Goal: Transaction & Acquisition: Purchase product/service

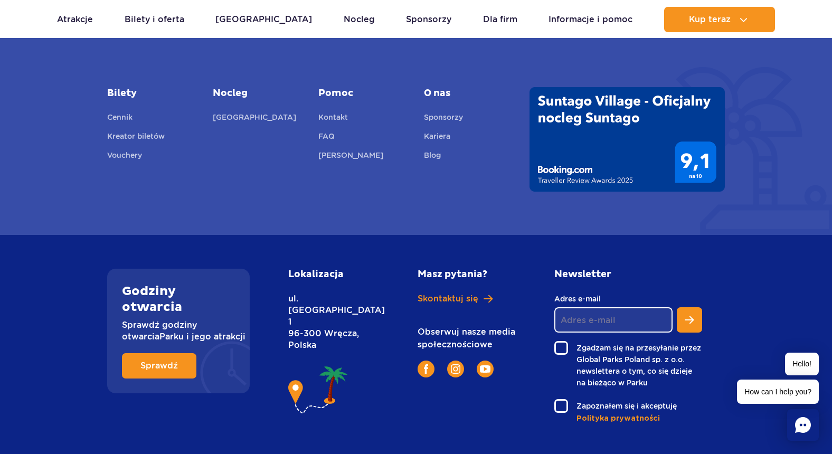
scroll to position [3847, 0]
click at [447, 301] on span "Skontaktuj się" at bounding box center [448, 300] width 61 height 12
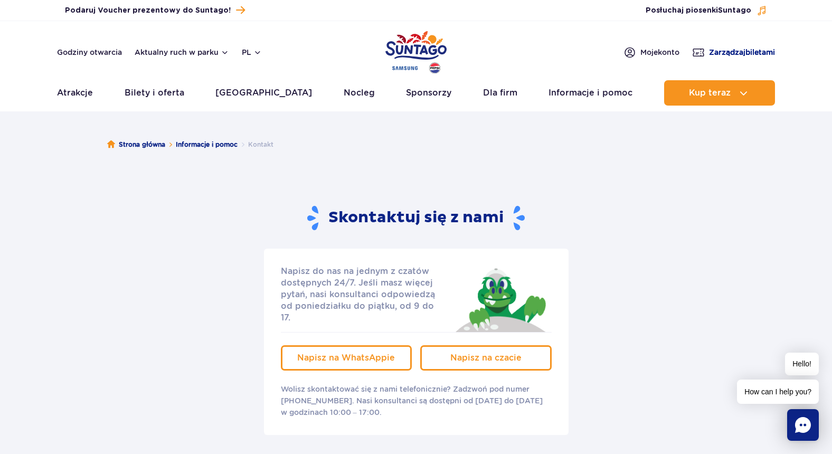
click at [718, 50] on span "Zarządzaj biletami" at bounding box center [742, 52] width 66 height 11
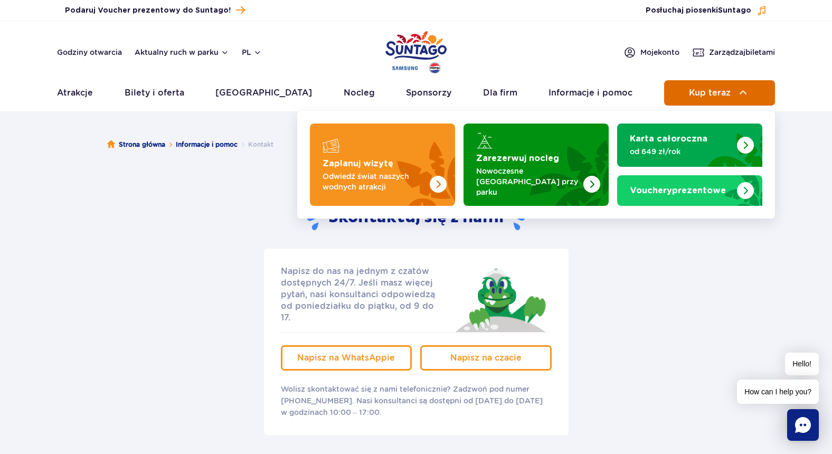
click at [735, 94] on button "Kup teraz" at bounding box center [719, 92] width 111 height 25
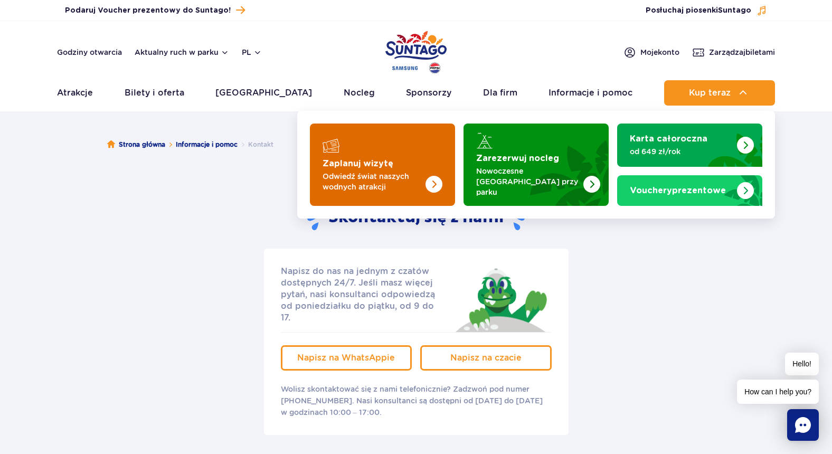
click at [370, 164] on strong "Zaplanuj wizytę" at bounding box center [358, 163] width 71 height 8
click at [399, 144] on img "Zaplanuj wizytę" at bounding box center [413, 165] width 84 height 82
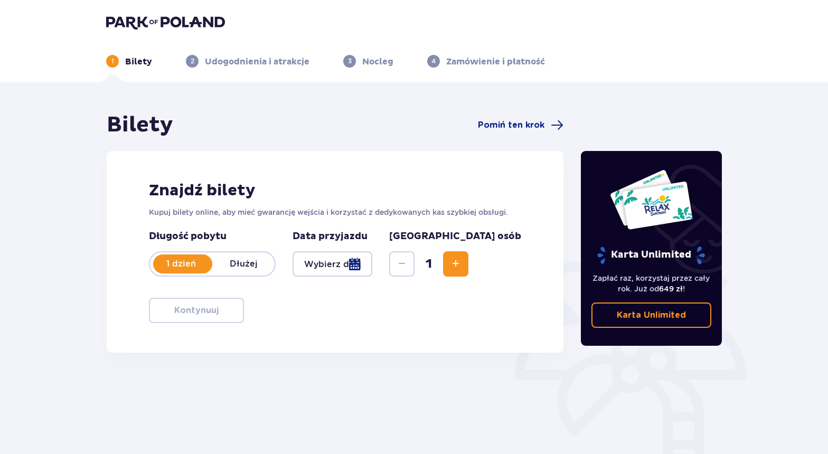
click at [328, 260] on div at bounding box center [332, 263] width 80 height 25
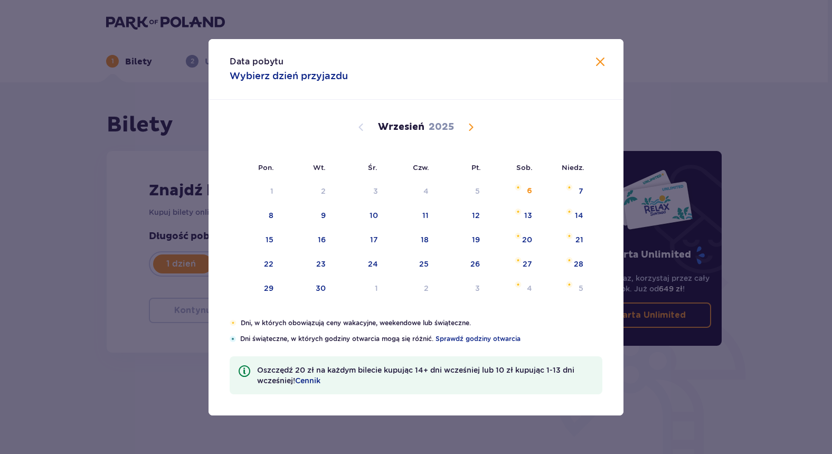
click at [601, 65] on span at bounding box center [600, 62] width 13 height 13
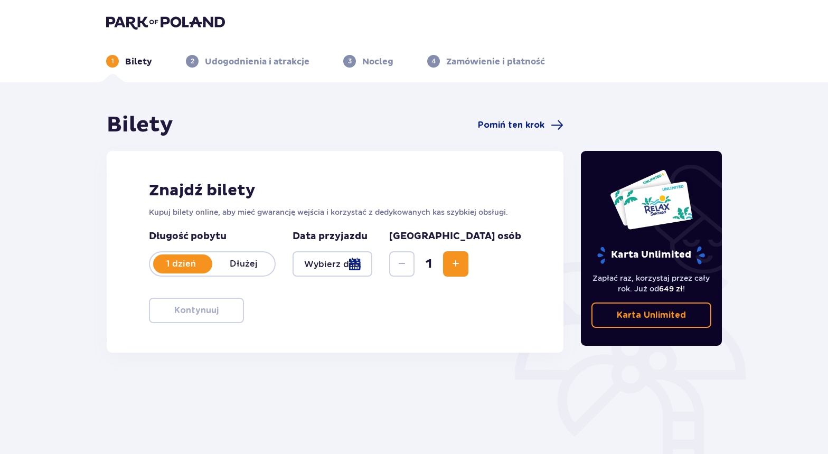
click at [367, 263] on div at bounding box center [332, 263] width 80 height 25
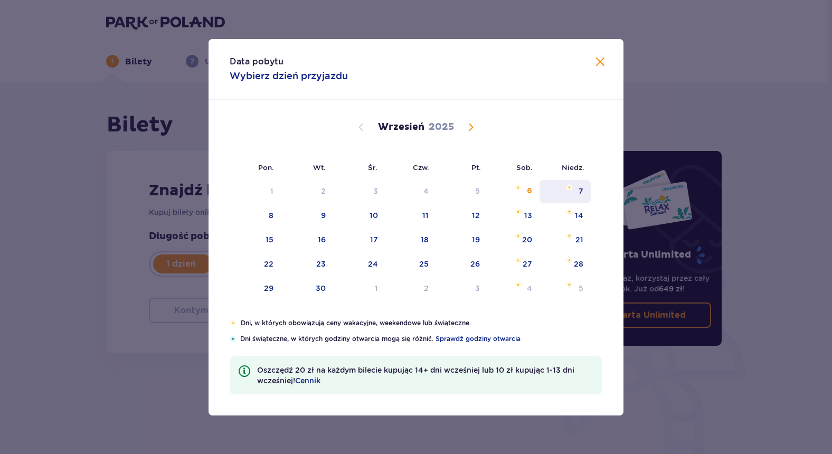
click at [576, 195] on div "7" at bounding box center [565, 191] width 51 height 23
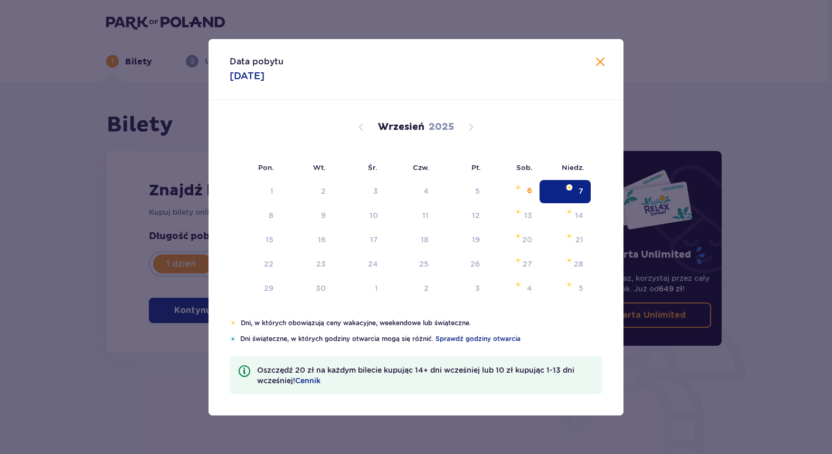
type input "[DATE]"
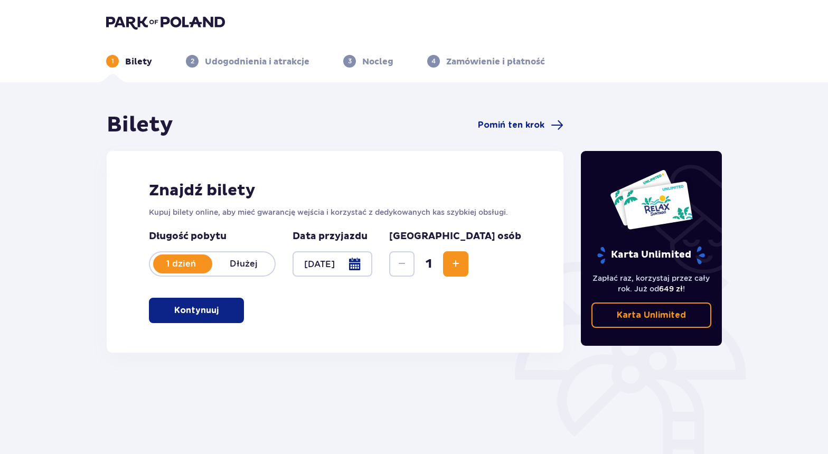
click at [462, 258] on span "Increase" at bounding box center [455, 264] width 13 height 13
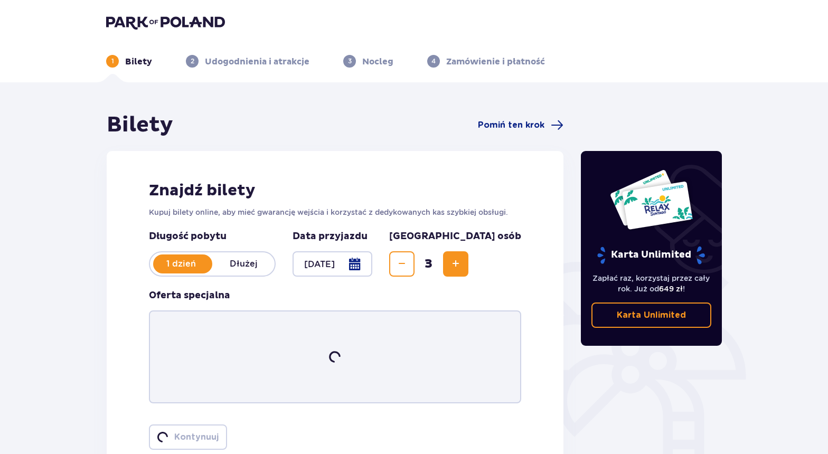
click at [462, 258] on span "Increase" at bounding box center [455, 264] width 13 height 13
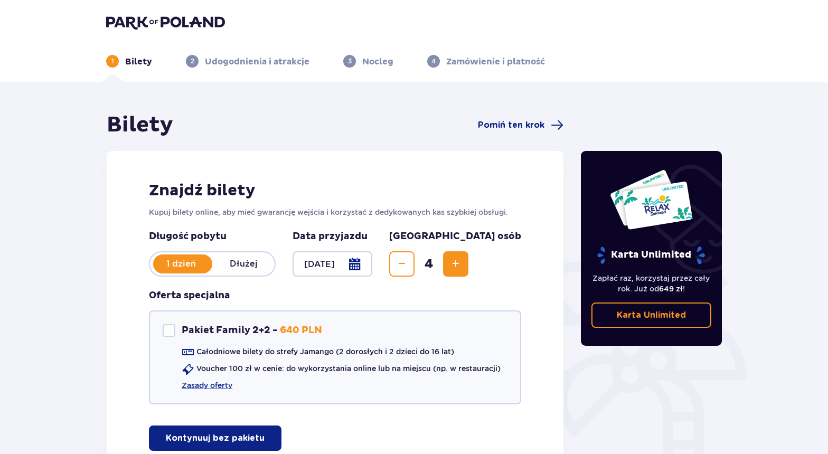
click at [462, 258] on span "Increase" at bounding box center [455, 264] width 13 height 13
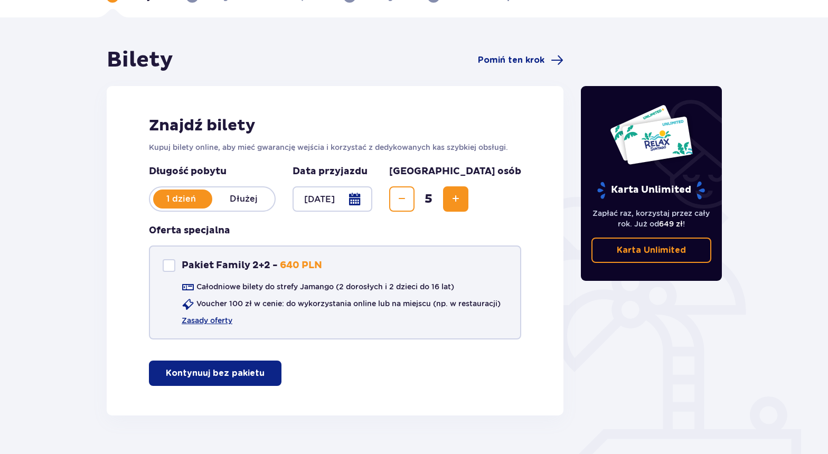
scroll to position [66, 0]
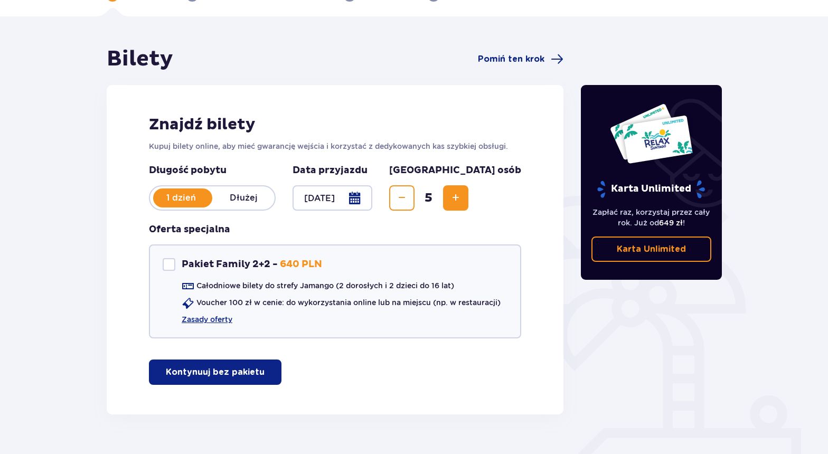
click at [468, 198] on button "Increase" at bounding box center [455, 197] width 25 height 25
click at [443, 226] on div "Oferta specjalna Pakiet Family 2+2 - 640 PLN Całodniowe bilety do strefy Jamang…" at bounding box center [335, 280] width 372 height 115
click at [171, 266] on div at bounding box center [169, 264] width 13 height 13
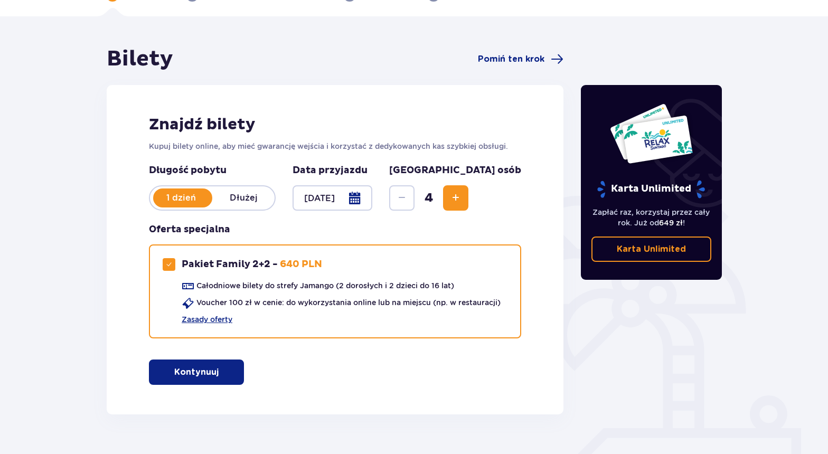
click at [462, 198] on span "Increase" at bounding box center [455, 198] width 13 height 13
click at [299, 222] on div "Długość pobytu 1 dzień Dłużej Data przyjazdu 07.09.25 Liczba osób 8 Oferta spec…" at bounding box center [335, 257] width 372 height 187
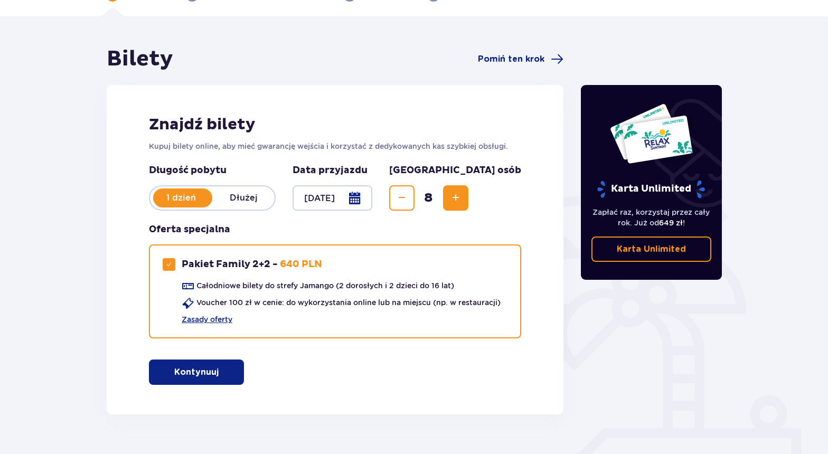
click at [184, 377] on p "Kontynuuj" at bounding box center [196, 372] width 44 height 12
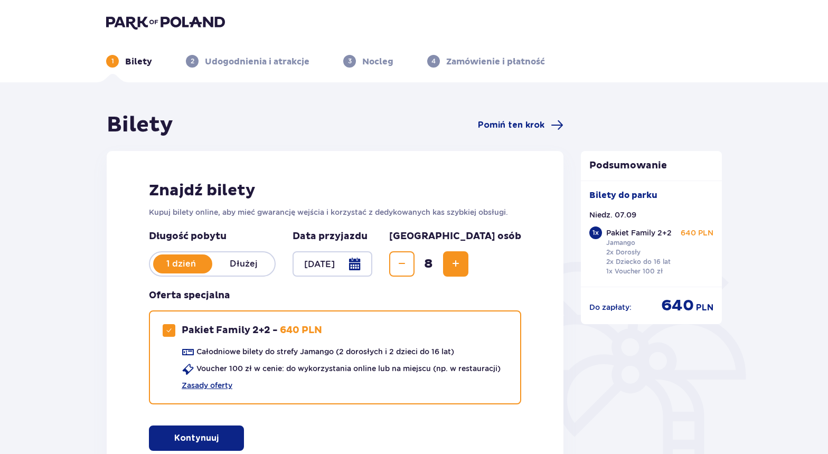
scroll to position [0, 0]
click at [408, 261] on span "Decrease" at bounding box center [401, 264] width 13 height 13
click at [462, 260] on span "Increase" at bounding box center [455, 264] width 13 height 13
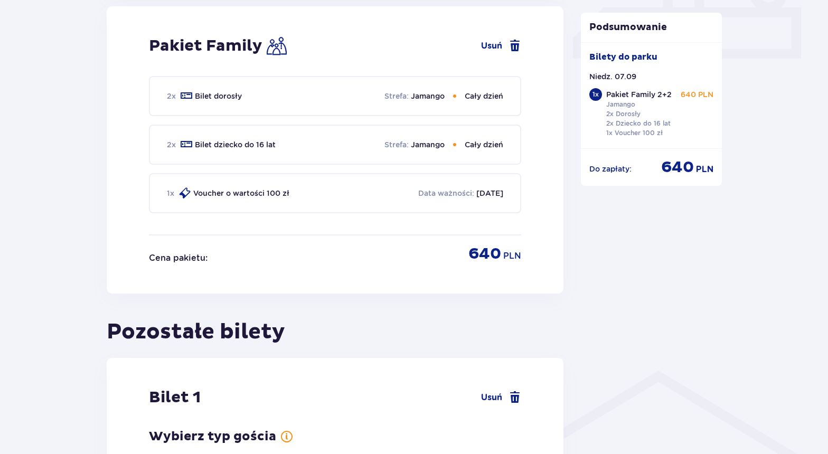
scroll to position [136, 0]
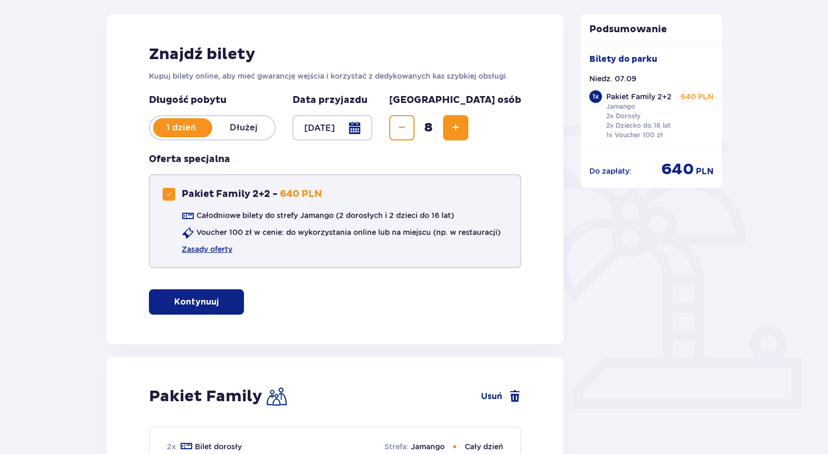
click at [167, 193] on span at bounding box center [169, 194] width 6 height 6
checkbox input "false"
click at [462, 131] on span "Increase" at bounding box center [455, 127] width 13 height 13
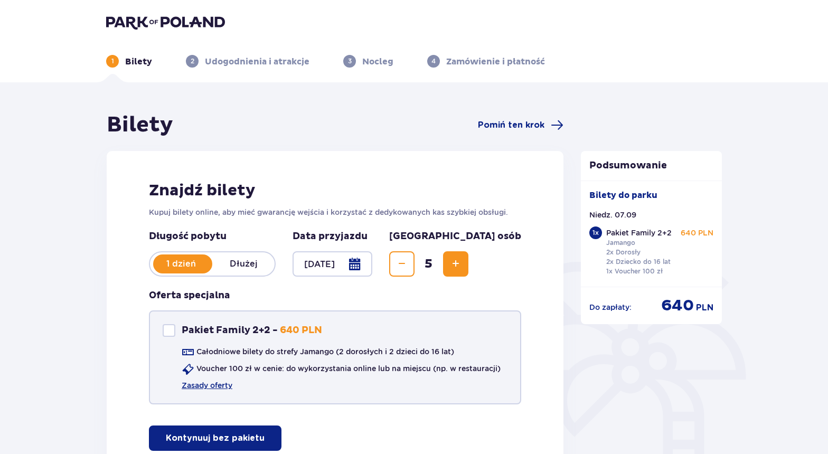
scroll to position [0, 0]
click at [408, 267] on span "Decrease" at bounding box center [401, 264] width 13 height 13
click at [468, 267] on button "Increase" at bounding box center [455, 263] width 25 height 25
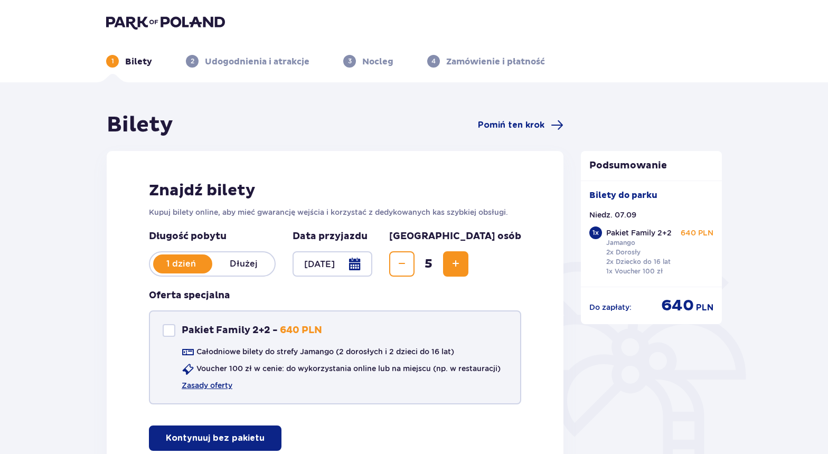
click at [462, 268] on span "Increase" at bounding box center [455, 264] width 13 height 13
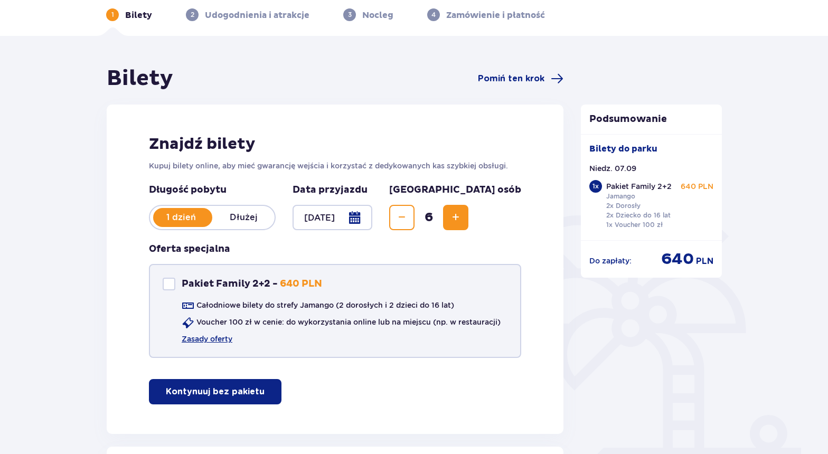
click at [462, 213] on span "Increase" at bounding box center [455, 217] width 13 height 13
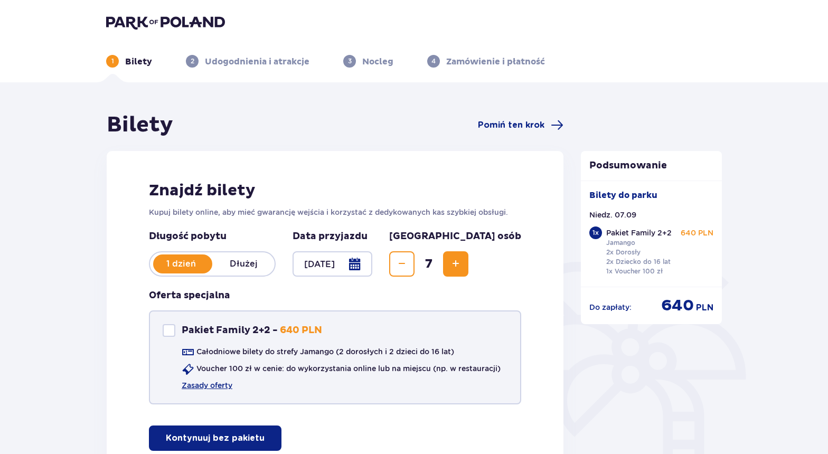
scroll to position [-1, 0]
click at [468, 268] on button "Increase" at bounding box center [455, 263] width 25 height 25
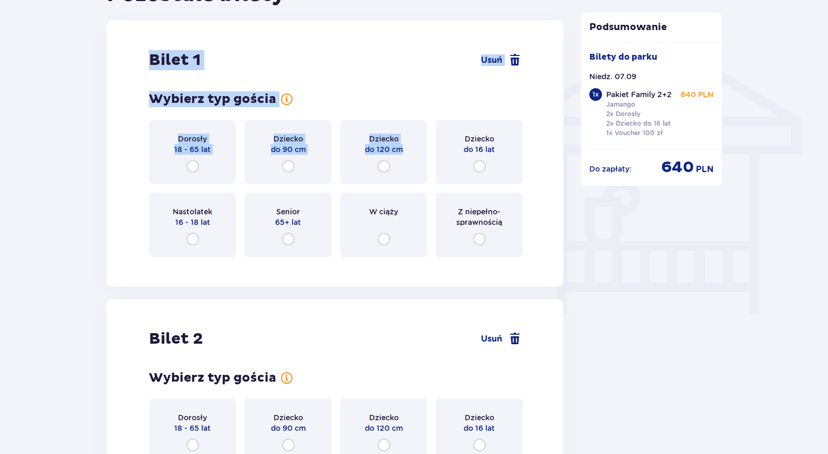
scroll to position [832, 0]
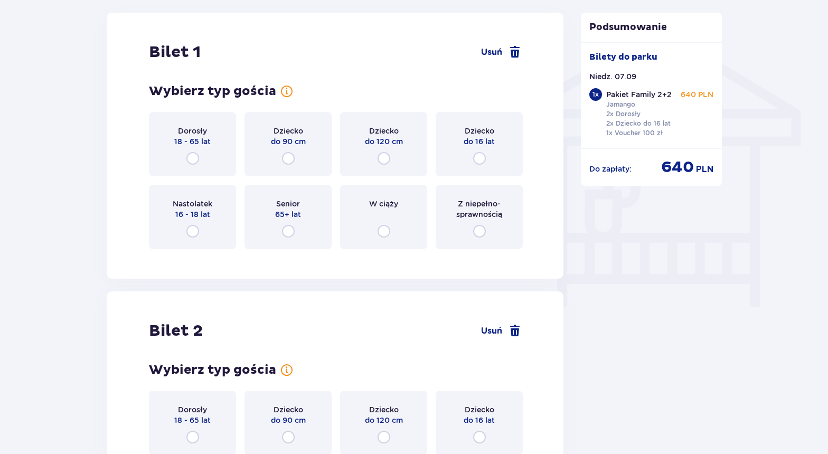
click at [541, 156] on div "Bilet 1 Usuń Wybierz typ gościa Dorosły 18 - 65 lat Dziecko do 90 cm Dziecko do…" at bounding box center [335, 146] width 457 height 266
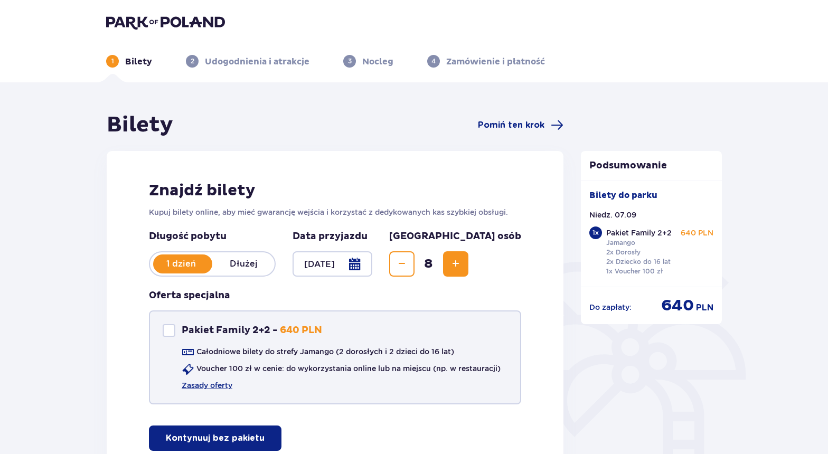
scroll to position [0, 0]
click at [168, 328] on span at bounding box center [169, 330] width 6 height 6
checkbox input "false"
click at [462, 268] on span "Increase" at bounding box center [455, 264] width 13 height 13
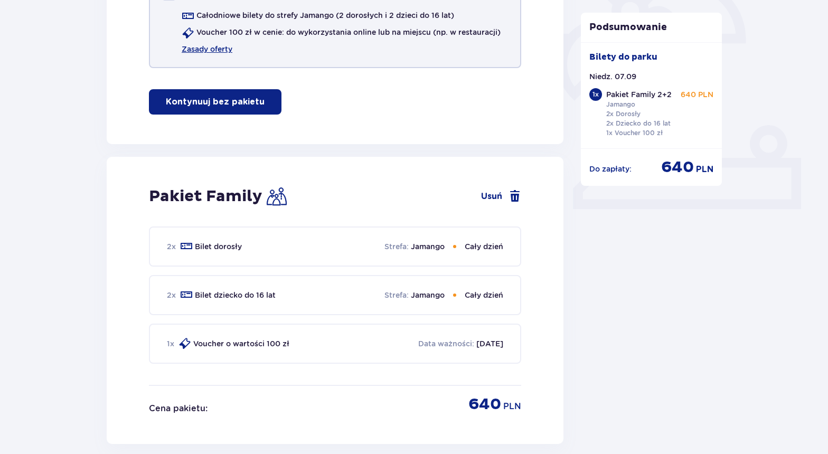
click at [510, 268] on div "Bilety Pomiń ten krok Znajdź bilety Kupuj bilety online, aby mieć gwarancję wej…" at bounding box center [335, 300] width 457 height 1049
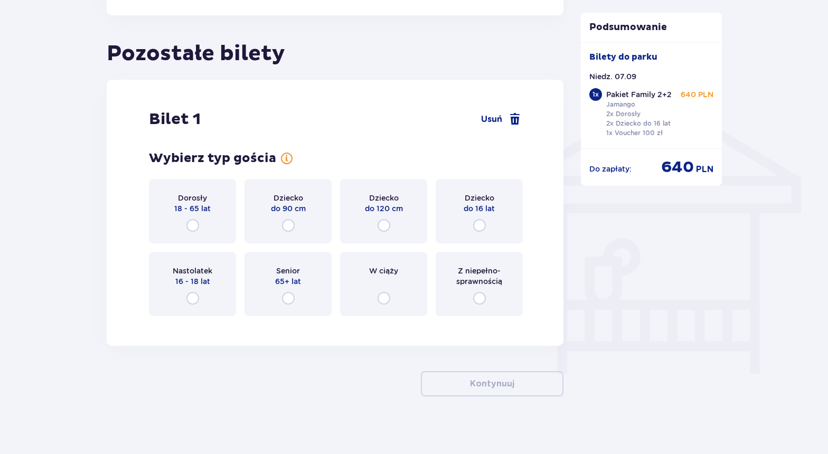
scroll to position [771, 0]
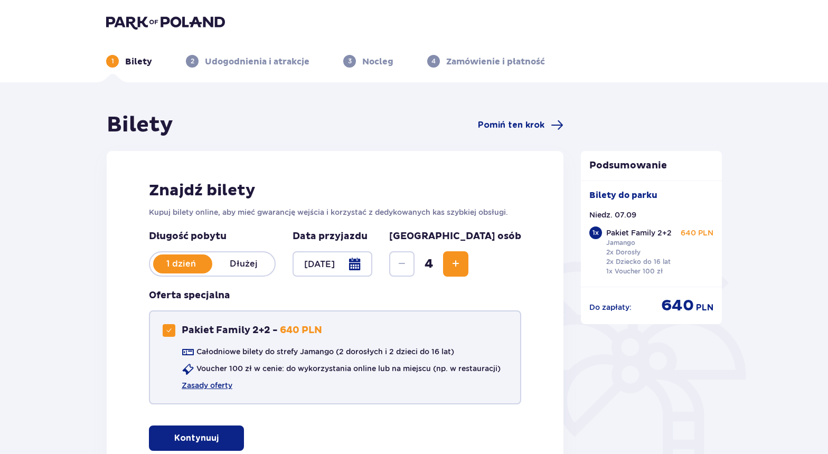
click at [164, 329] on div at bounding box center [169, 330] width 13 height 13
checkbox input "false"
click at [225, 443] on p "Kontynuuj bez pakietu" at bounding box center [215, 438] width 99 height 12
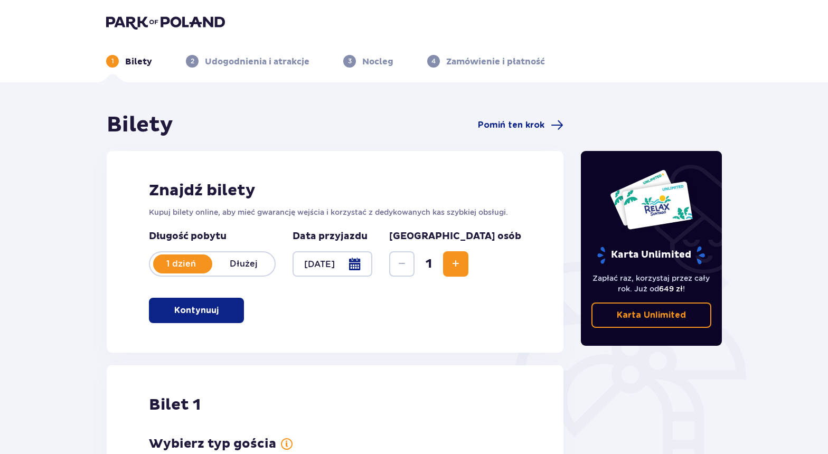
click at [462, 269] on span "Increase" at bounding box center [455, 264] width 13 height 13
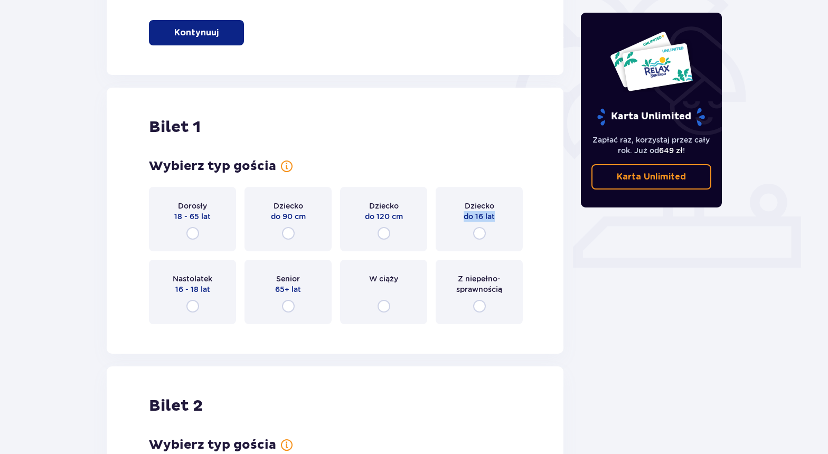
click at [509, 269] on div "Dorosły 18 - 65 lat Dziecko do 90 cm Dziecko do 120 cm Dziecko do 16 lat Nastol…" at bounding box center [335, 255] width 372 height 137
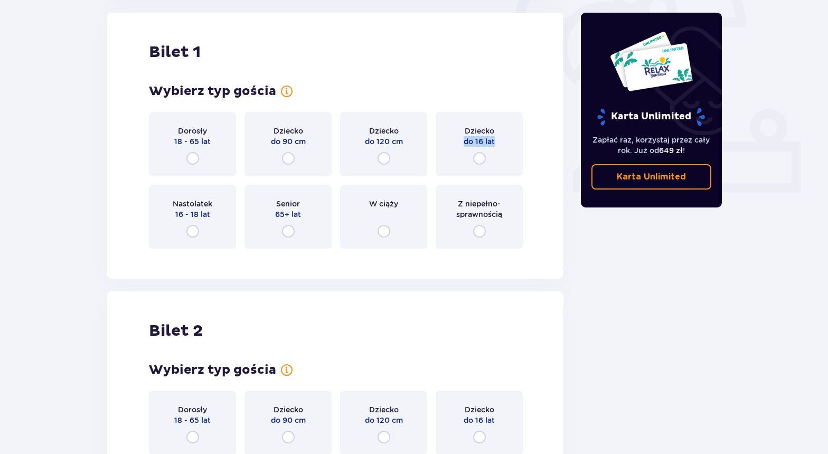
scroll to position [213, 0]
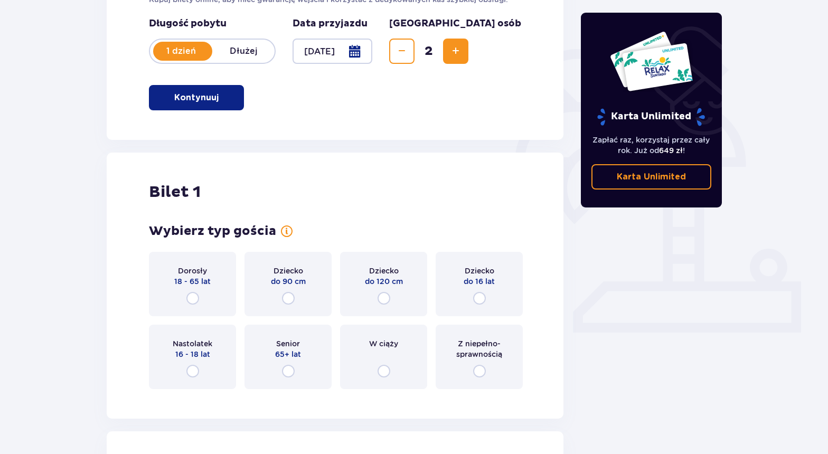
click at [441, 48] on span "2" at bounding box center [429, 51] width 24 height 16
click at [462, 52] on span "Increase" at bounding box center [455, 51] width 13 height 13
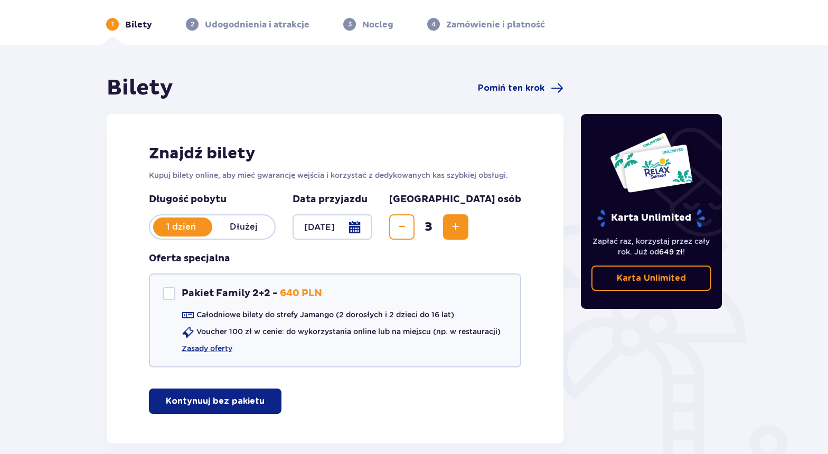
scroll to position [2, 0]
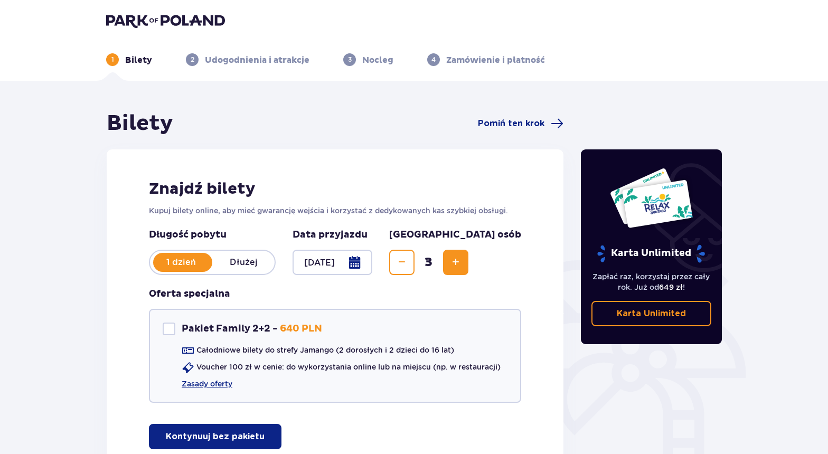
click at [468, 259] on button "Increase" at bounding box center [455, 262] width 25 height 25
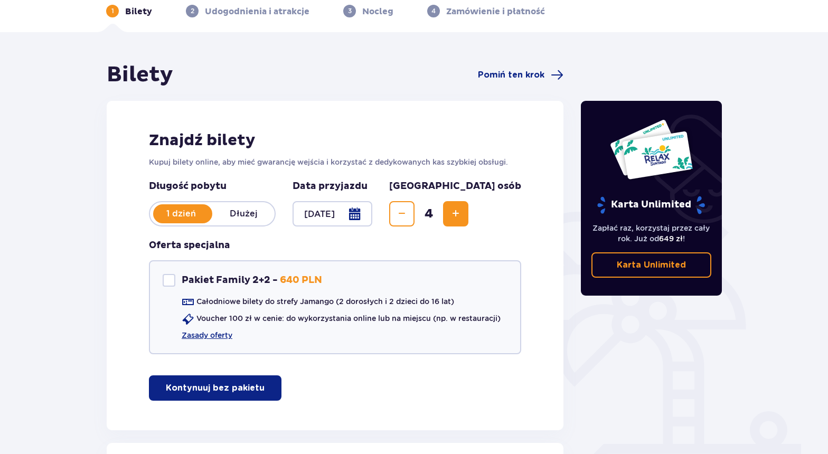
click at [468, 221] on button "Increase" at bounding box center [455, 213] width 25 height 25
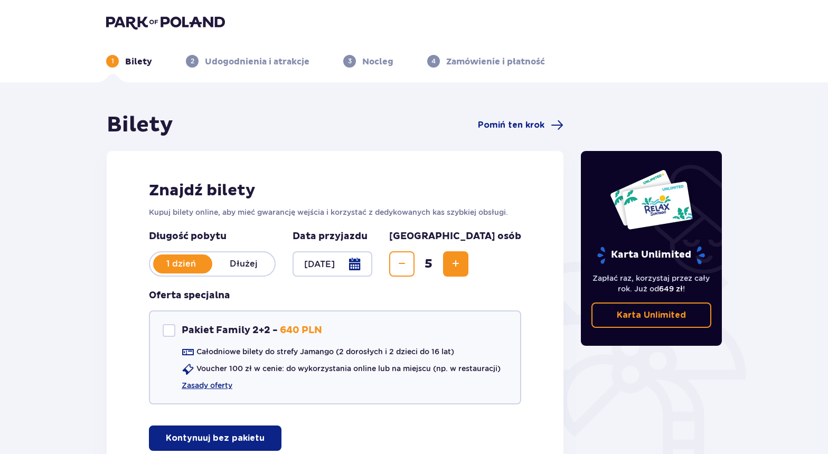
scroll to position [0, 0]
click at [462, 263] on span "Increase" at bounding box center [455, 264] width 13 height 13
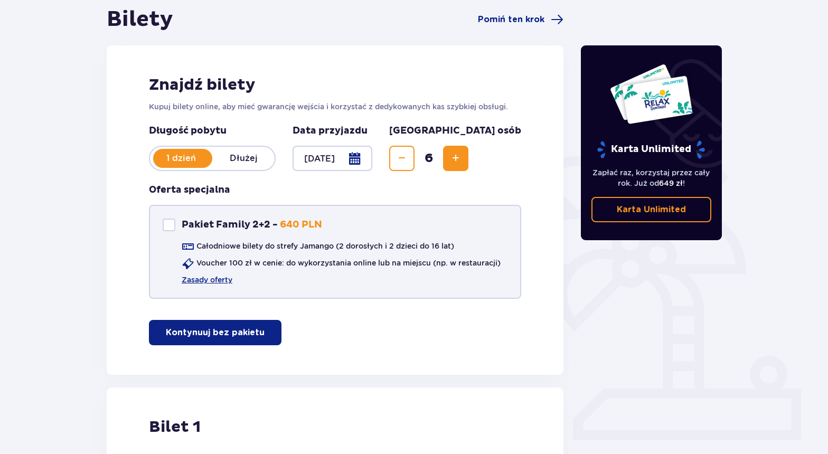
scroll to position [92, 0]
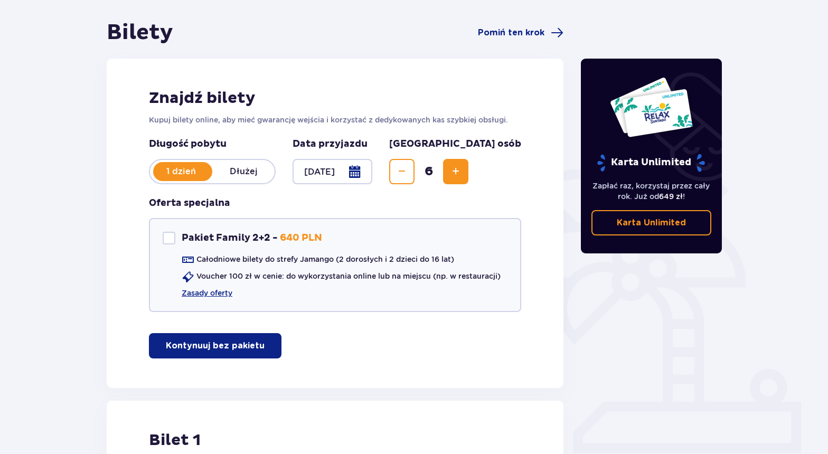
click at [468, 181] on button "Increase" at bounding box center [455, 171] width 25 height 25
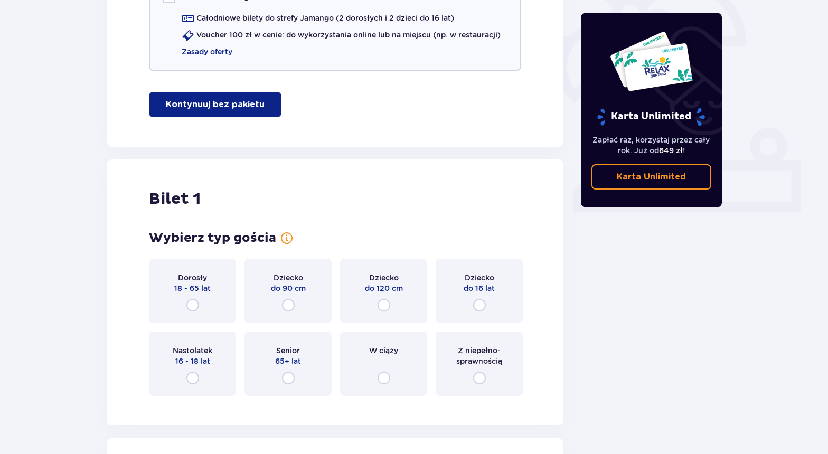
scroll to position [107, 0]
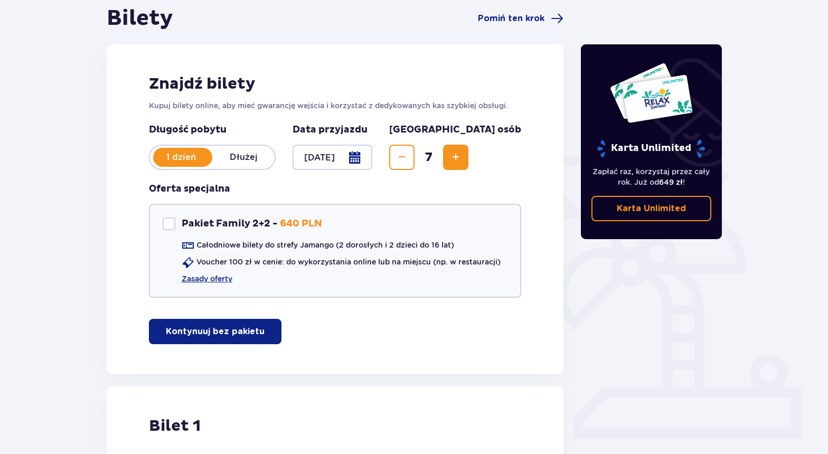
click at [462, 157] on span "Increase" at bounding box center [455, 157] width 13 height 13
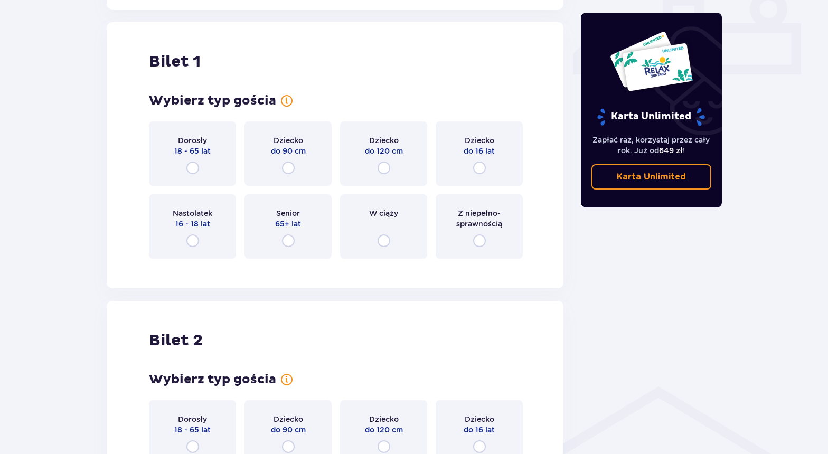
scroll to position [480, 0]
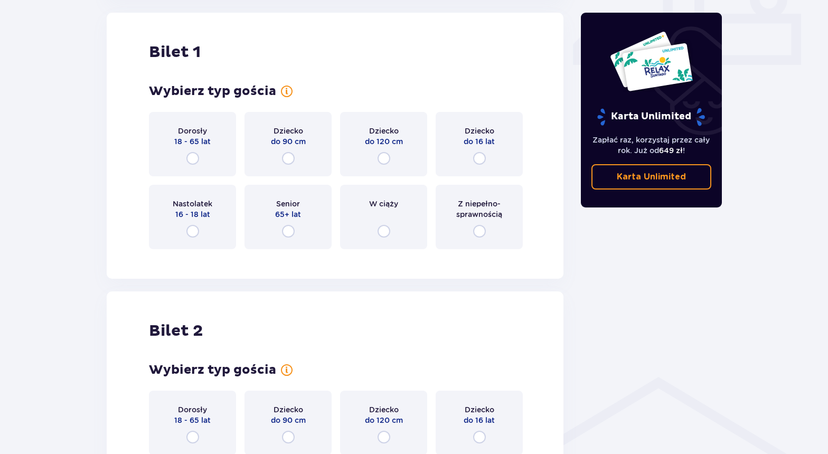
click at [480, 160] on input "radio" at bounding box center [479, 158] width 13 height 13
radio input "true"
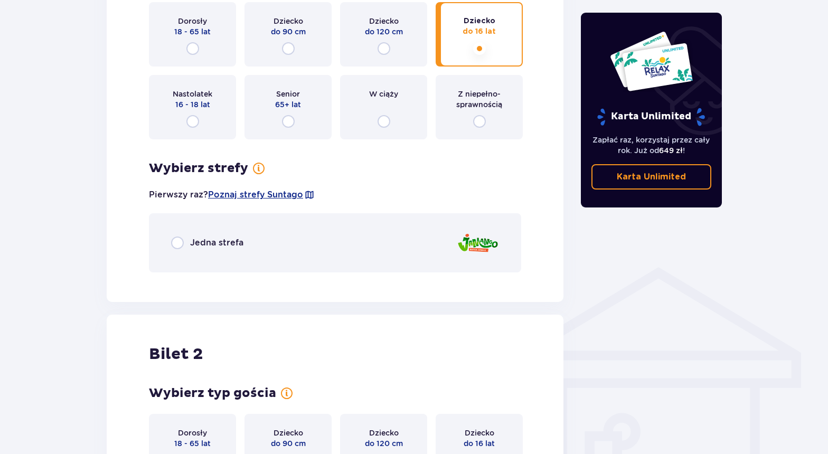
scroll to position [590, 0]
click at [178, 245] on input "radio" at bounding box center [177, 243] width 13 height 13
radio input "true"
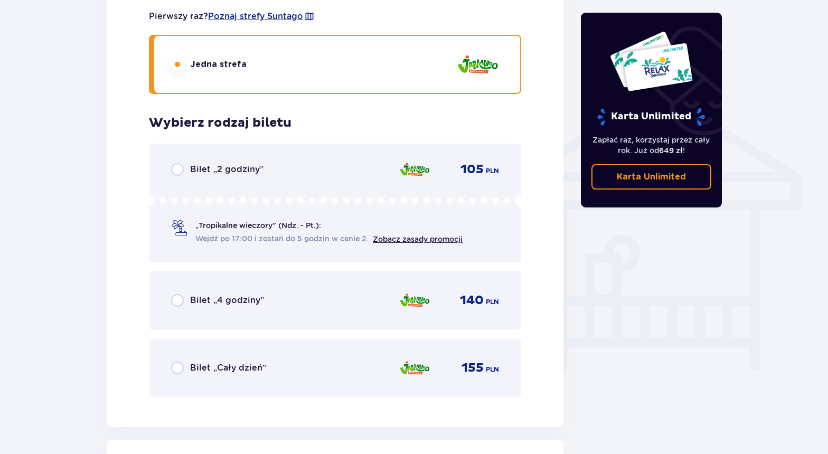
scroll to position [770, 0]
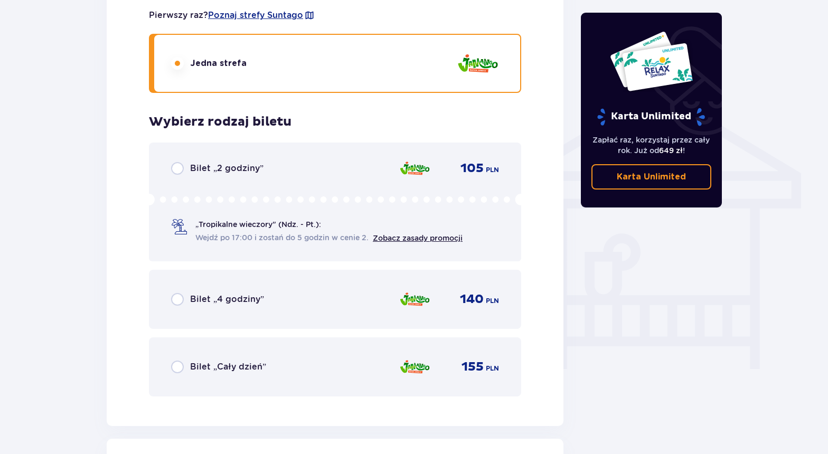
click at [178, 300] on input "radio" at bounding box center [177, 299] width 13 height 13
radio input "true"
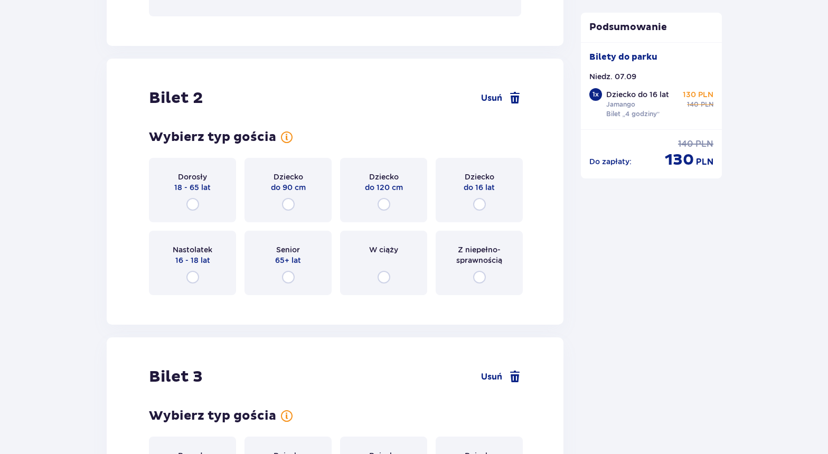
scroll to position [1150, 0]
click at [477, 204] on input "radio" at bounding box center [479, 203] width 13 height 13
radio input "true"
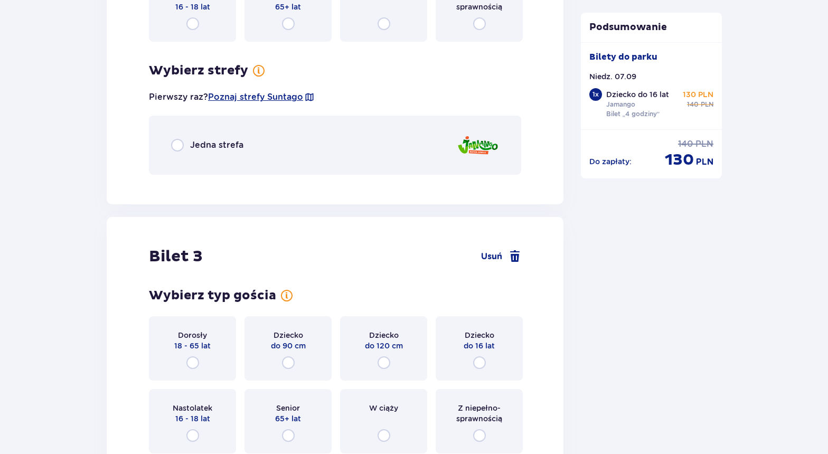
scroll to position [1389, 0]
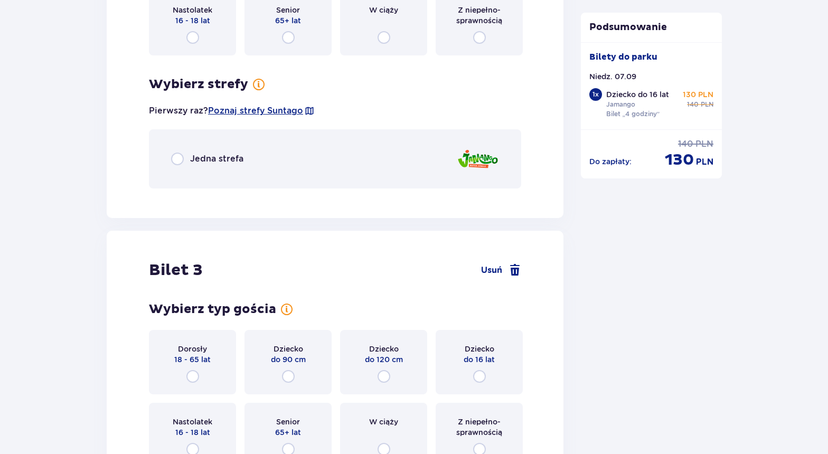
click at [178, 159] on input "radio" at bounding box center [177, 159] width 13 height 13
radio input "true"
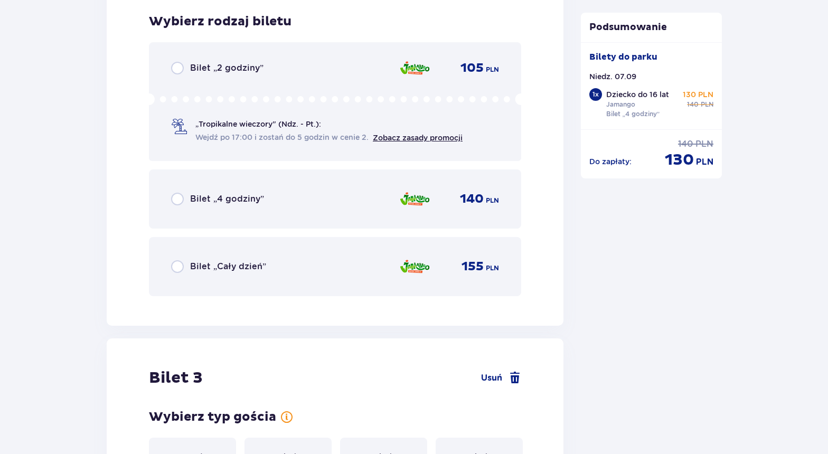
scroll to position [1586, 0]
click at [179, 198] on input "radio" at bounding box center [177, 198] width 13 height 13
radio input "true"
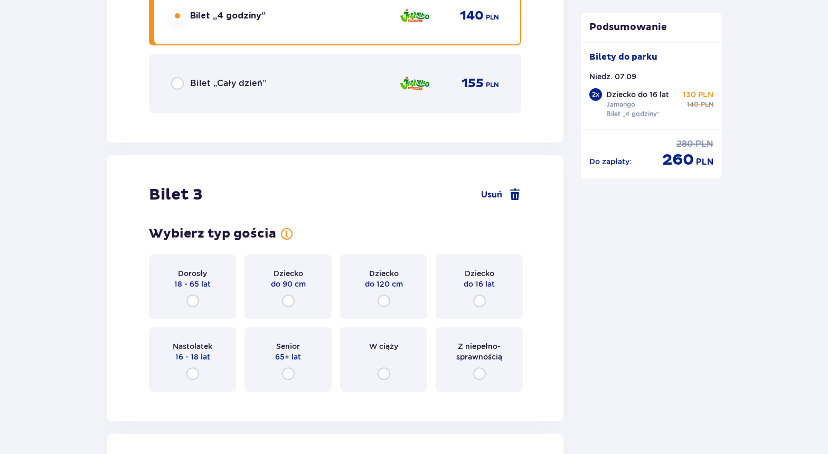
scroll to position [1911, 0]
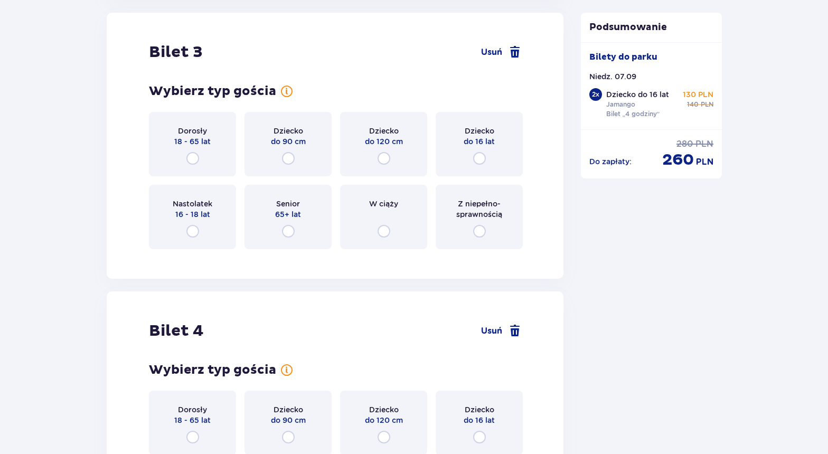
click at [479, 155] on input "radio" at bounding box center [479, 158] width 13 height 13
radio input "true"
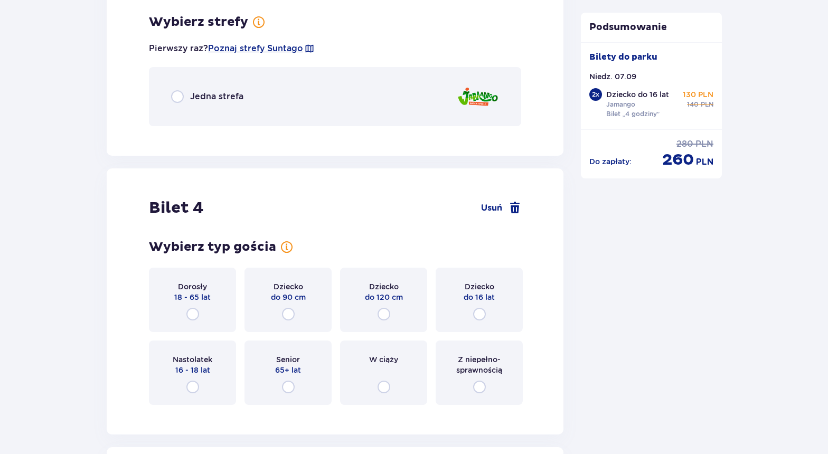
scroll to position [2169, 0]
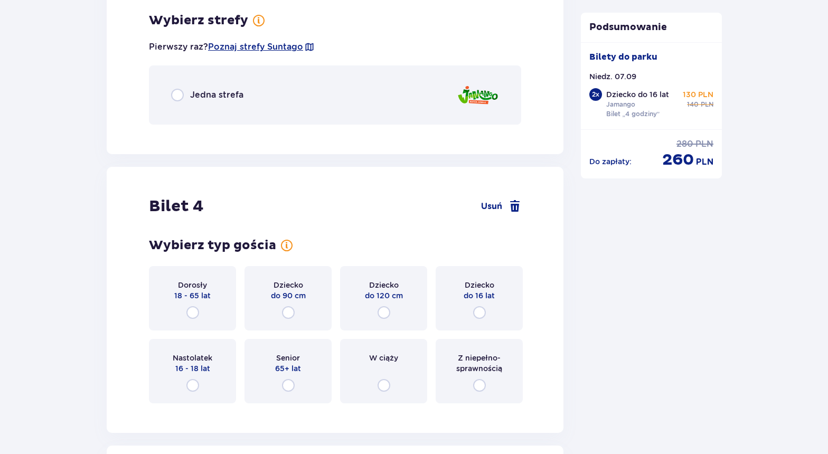
click at [179, 96] on input "radio" at bounding box center [177, 95] width 13 height 13
radio input "true"
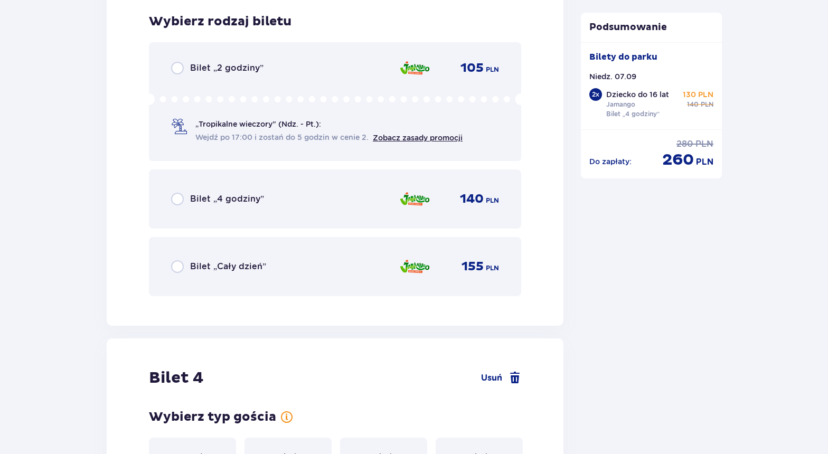
scroll to position [2302, 0]
click at [192, 191] on div "Bilet „4 godziny” 140 PLN" at bounding box center [335, 198] width 328 height 22
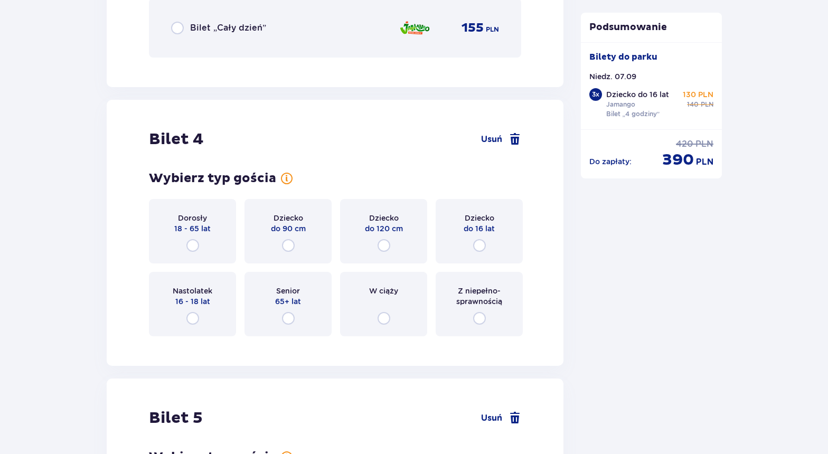
scroll to position [2626, 0]
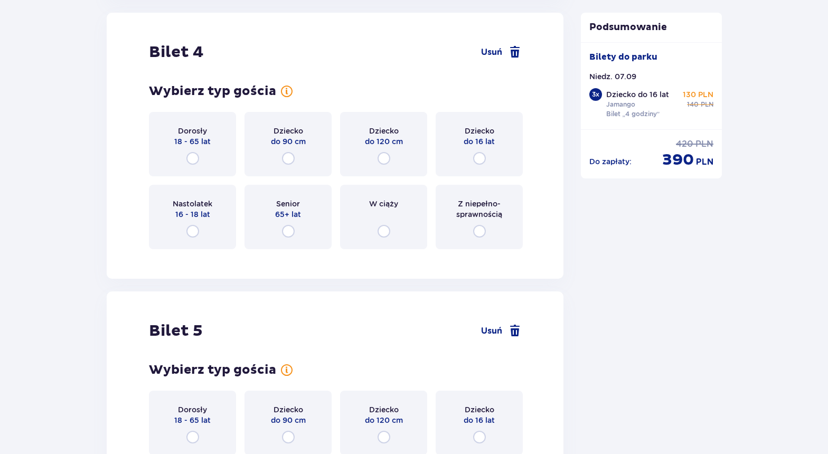
click at [479, 153] on input "radio" at bounding box center [479, 158] width 13 height 13
radio input "true"
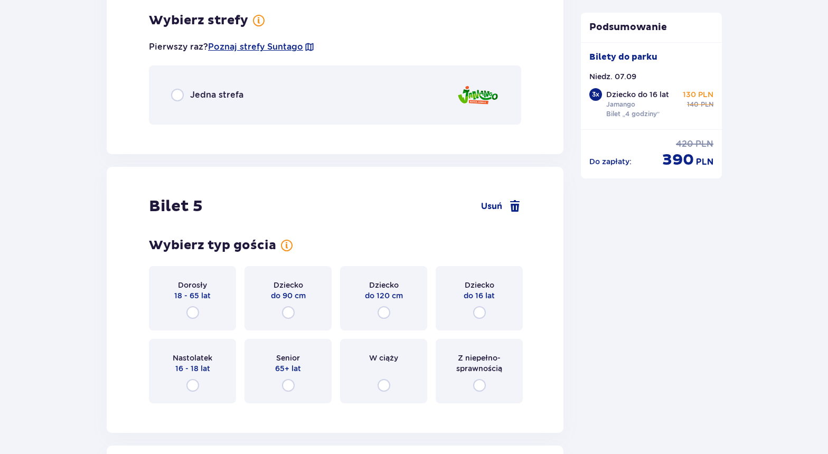
click at [207, 94] on p "Jedna strefa" at bounding box center [216, 95] width 53 height 12
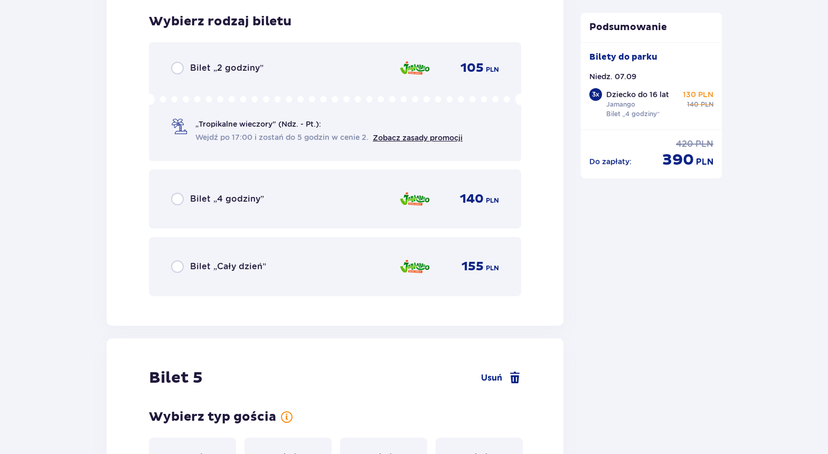
scroll to position [3017, 0]
click at [229, 200] on p "Bilet „4 godziny”" at bounding box center [227, 198] width 74 height 12
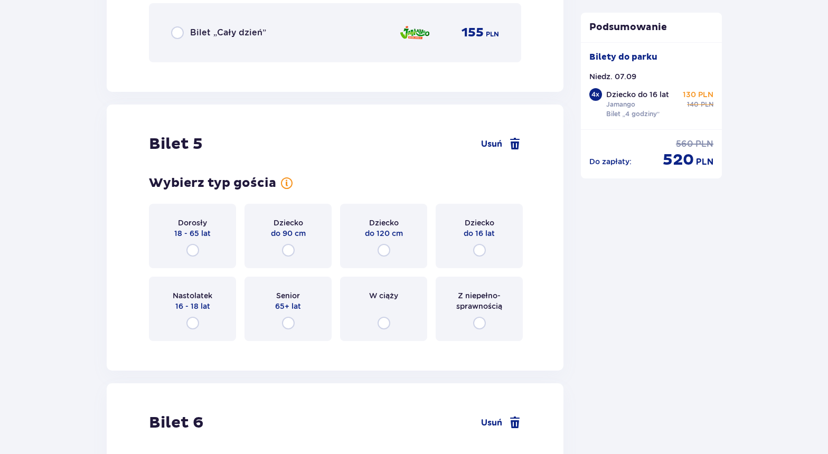
scroll to position [3342, 0]
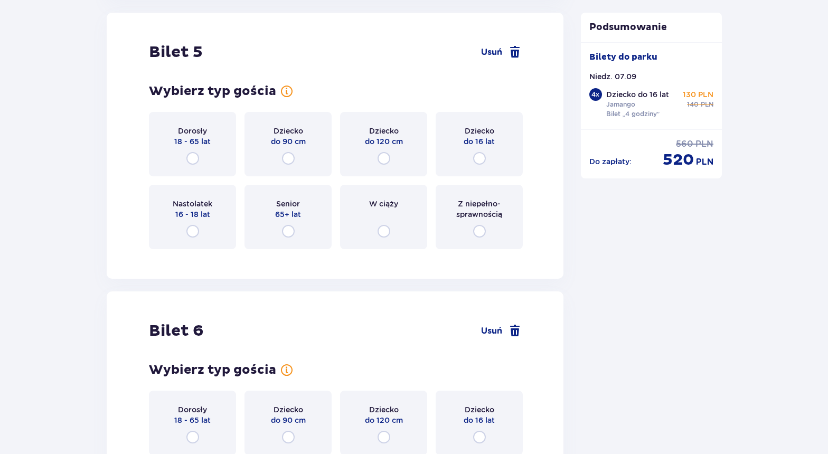
click at [477, 155] on input "radio" at bounding box center [479, 158] width 13 height 13
radio input "true"
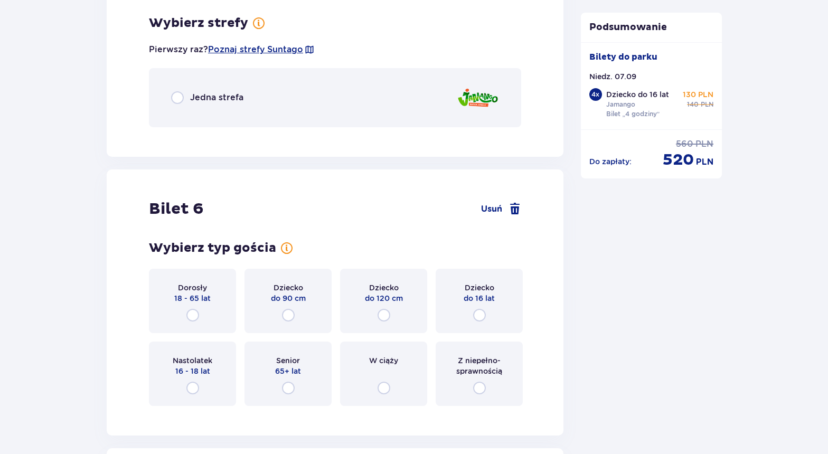
scroll to position [3599, 0]
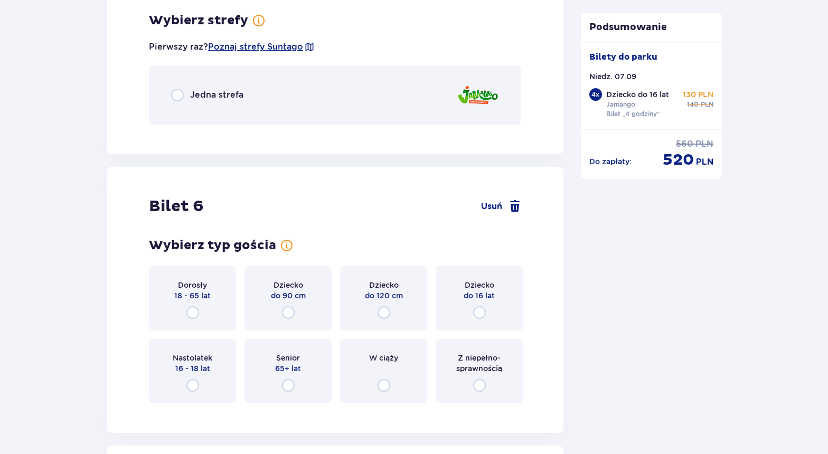
click at [181, 89] on input "radio" at bounding box center [177, 95] width 13 height 13
radio input "true"
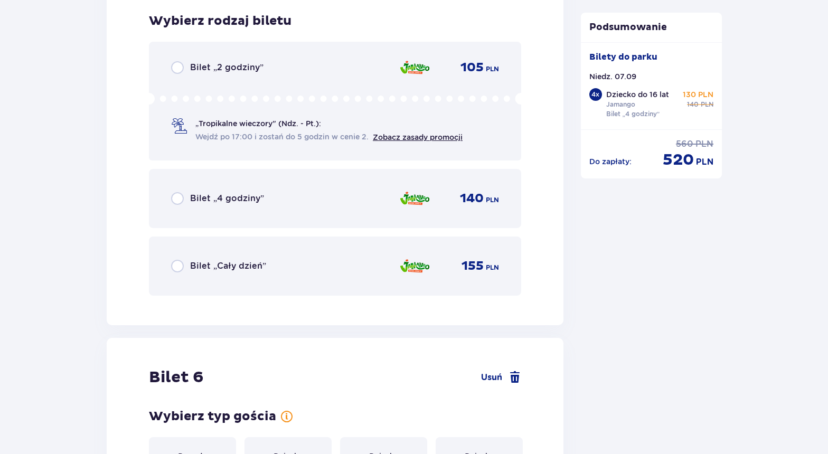
scroll to position [3732, 0]
click at [217, 197] on p "Bilet „4 godziny”" at bounding box center [227, 198] width 74 height 12
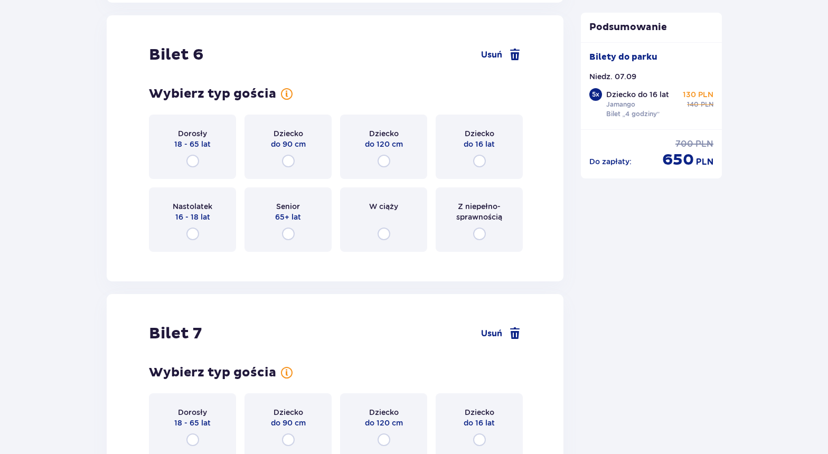
scroll to position [4057, 0]
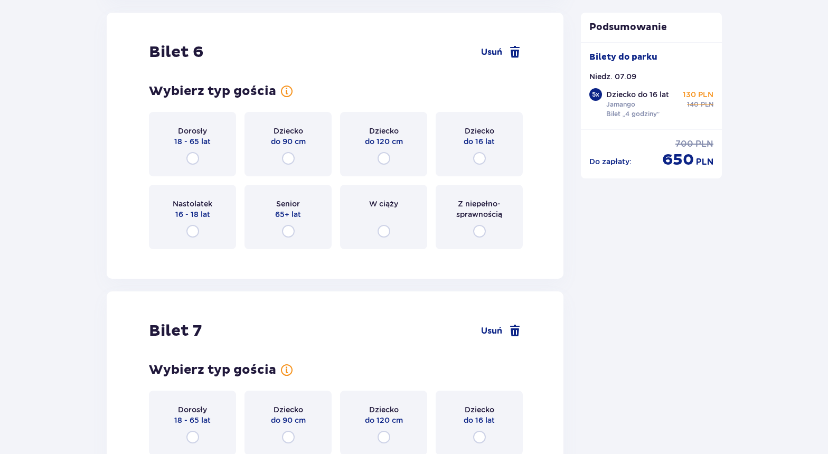
click at [191, 161] on input "radio" at bounding box center [192, 158] width 13 height 13
radio input "true"
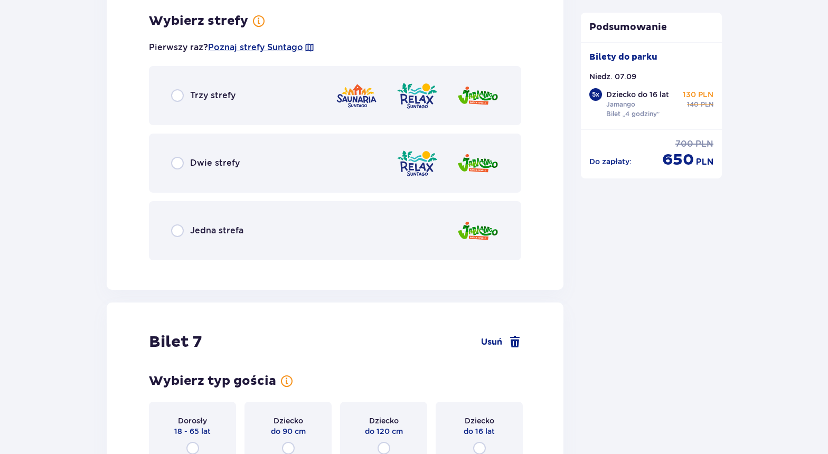
scroll to position [4314, 0]
click at [174, 234] on input "radio" at bounding box center [177, 230] width 13 height 13
radio input "true"
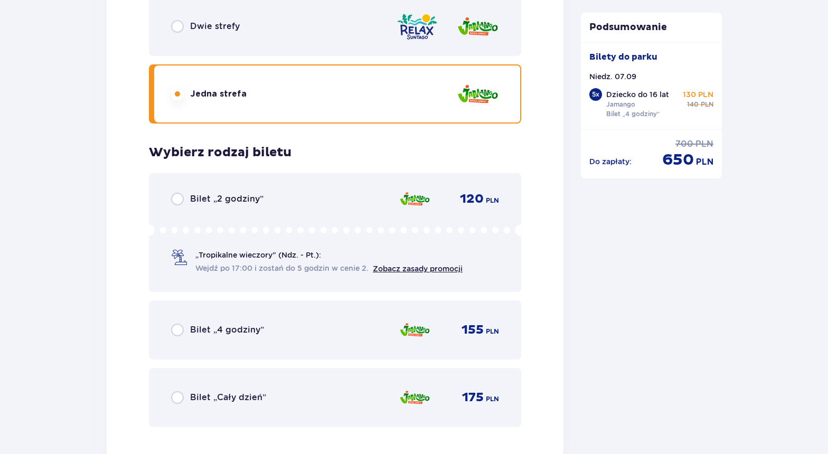
scroll to position [4530, 0]
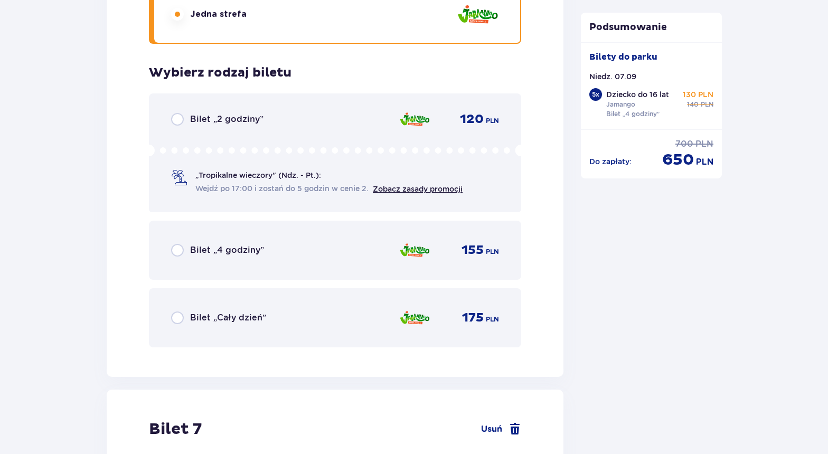
click at [177, 253] on input "radio" at bounding box center [177, 250] width 13 height 13
radio input "true"
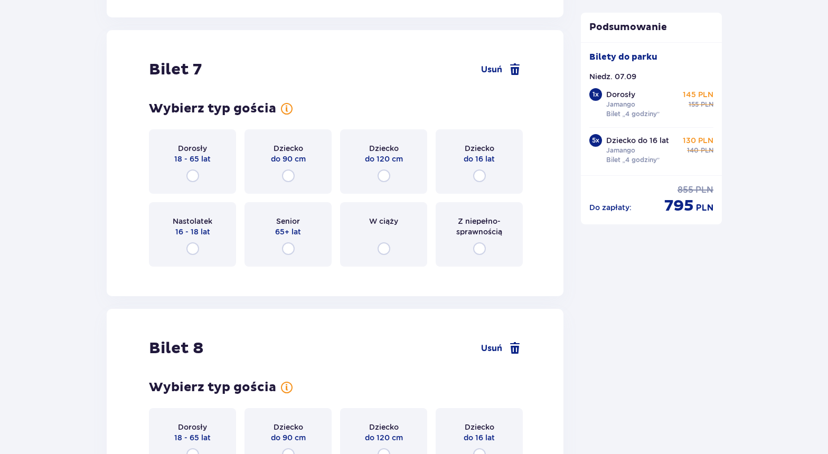
scroll to position [4894, 0]
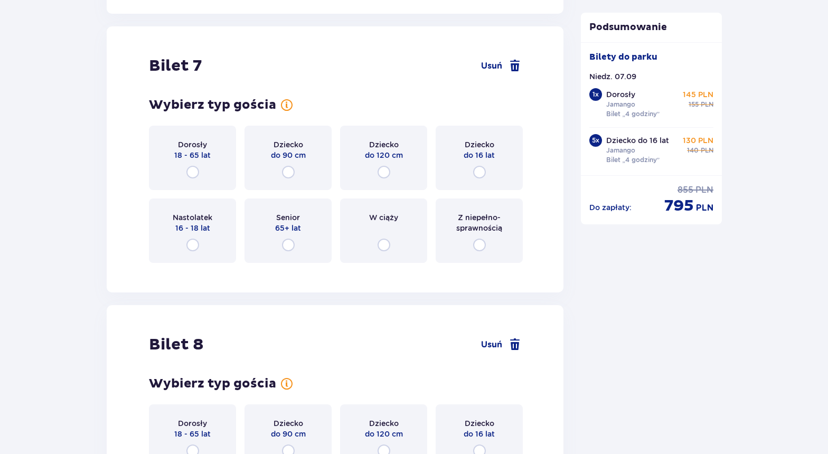
click at [192, 175] on input "radio" at bounding box center [192, 172] width 13 height 13
radio input "true"
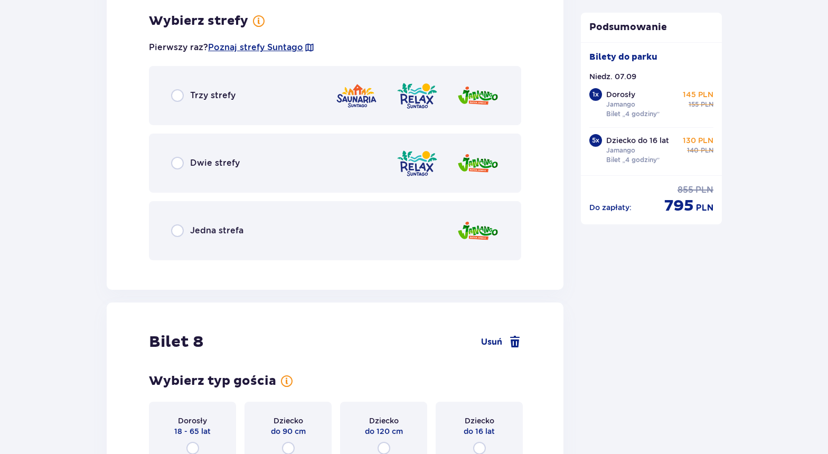
scroll to position [5165, 0]
click at [191, 238] on div "Jedna strefa" at bounding box center [335, 230] width 372 height 59
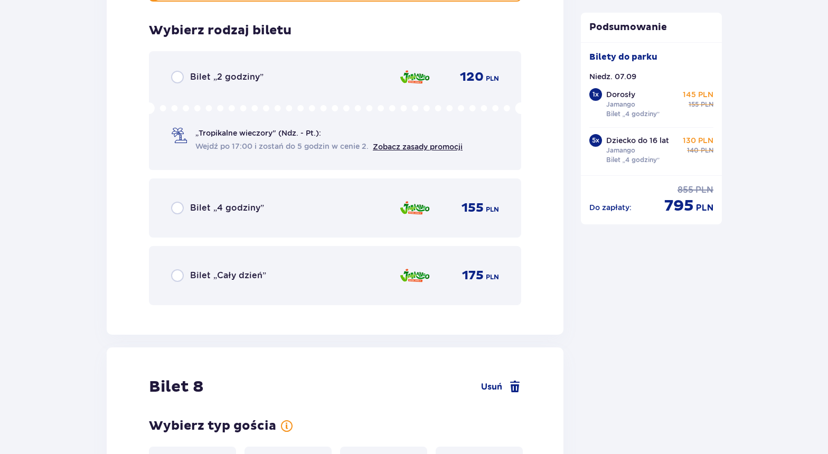
scroll to position [5433, 0]
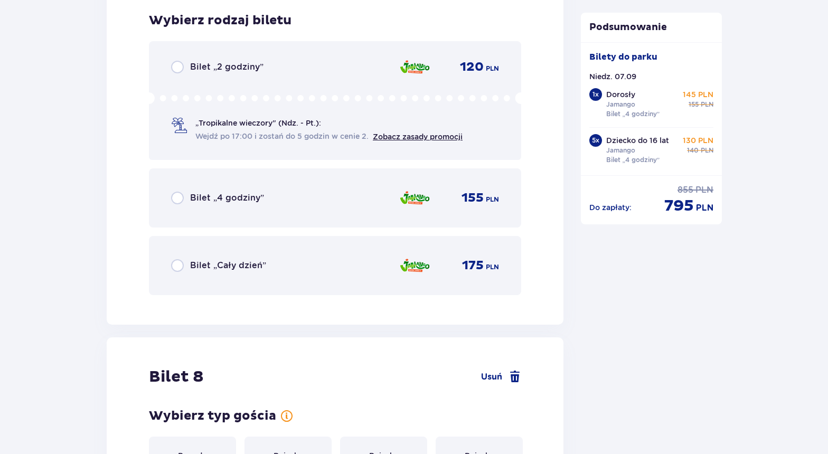
click at [219, 195] on p "Bilet „4 godziny”" at bounding box center [227, 198] width 74 height 12
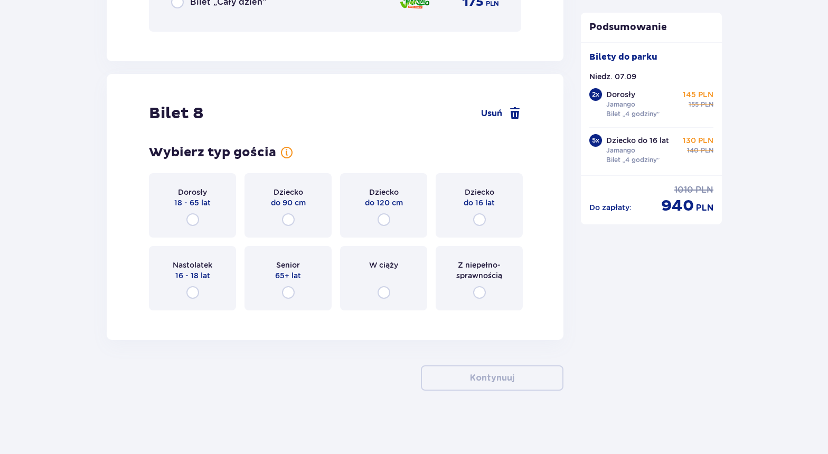
scroll to position [5696, 0]
click at [291, 294] on input "radio" at bounding box center [288, 292] width 13 height 13
radio input "true"
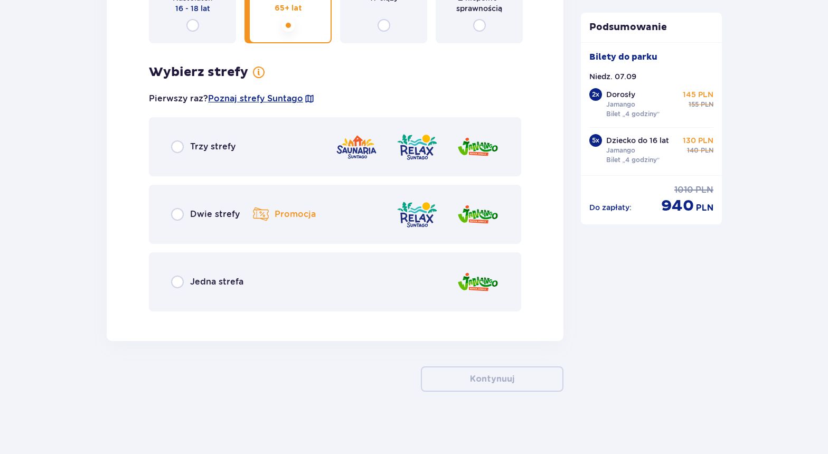
scroll to position [5965, 0]
click at [211, 282] on p "Jedna strefa" at bounding box center [216, 281] width 53 height 12
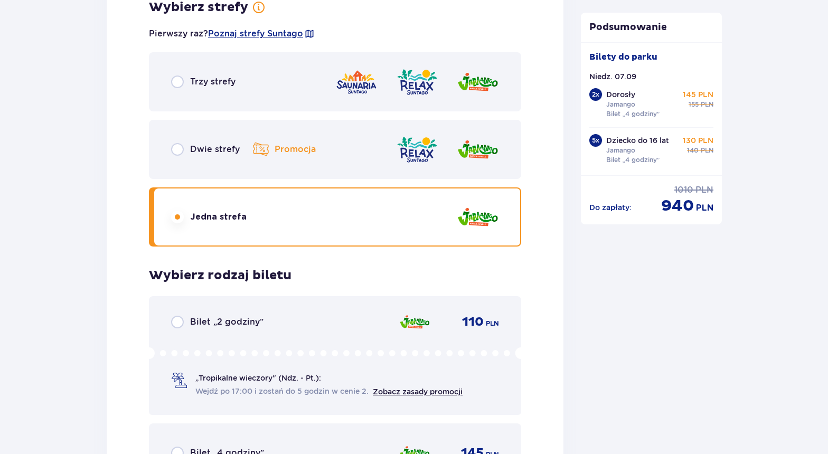
scroll to position [6023, 0]
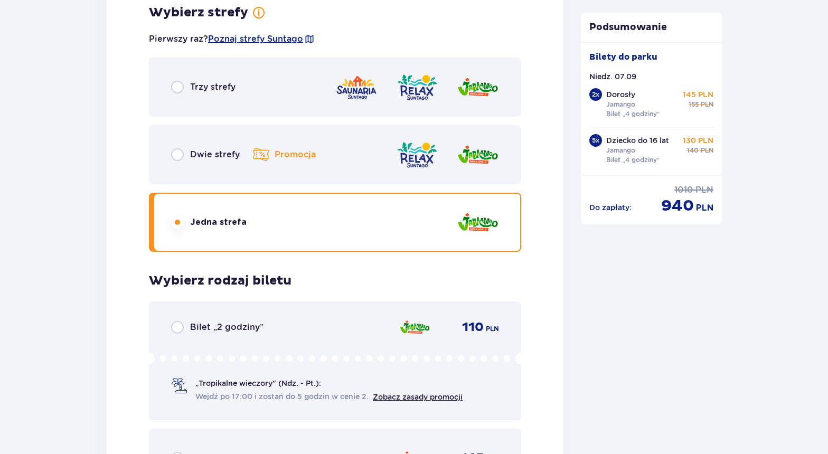
click at [183, 161] on input "radio" at bounding box center [177, 154] width 13 height 13
radio input "true"
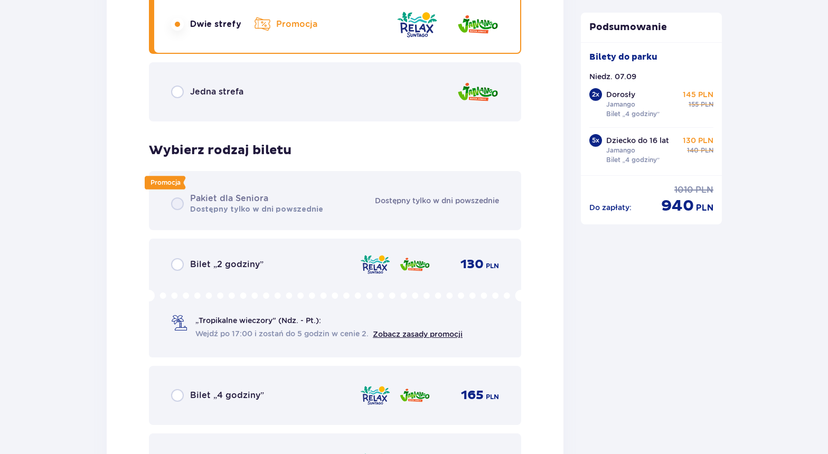
scroll to position [6149, 0]
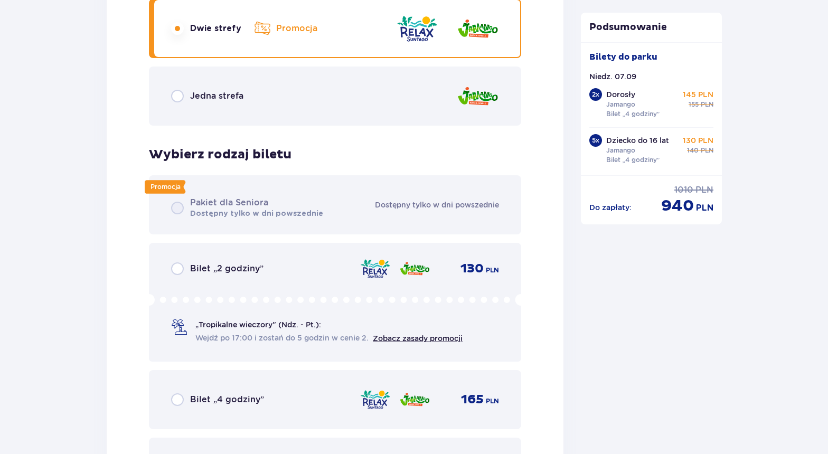
click at [192, 97] on p "Jedna strefa" at bounding box center [216, 96] width 53 height 12
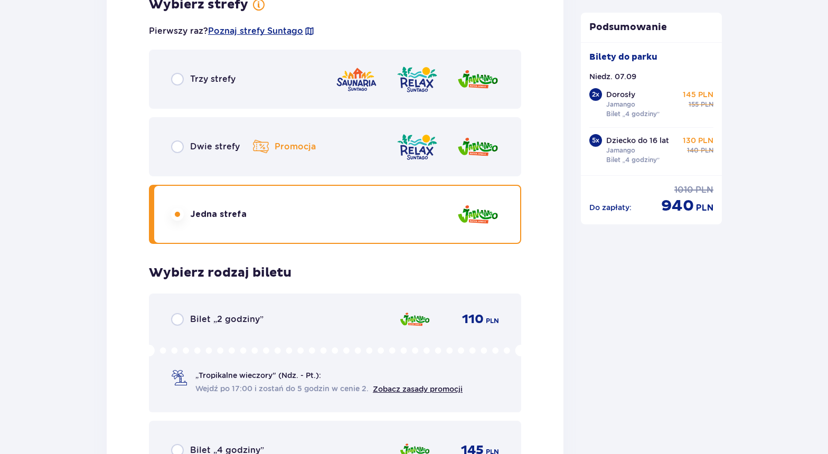
scroll to position [6019, 0]
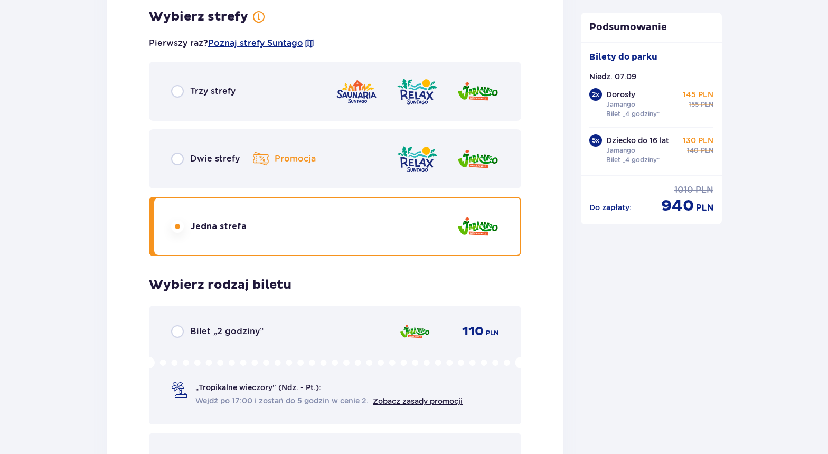
click at [213, 164] on p "Dwie strefy" at bounding box center [215, 159] width 50 height 12
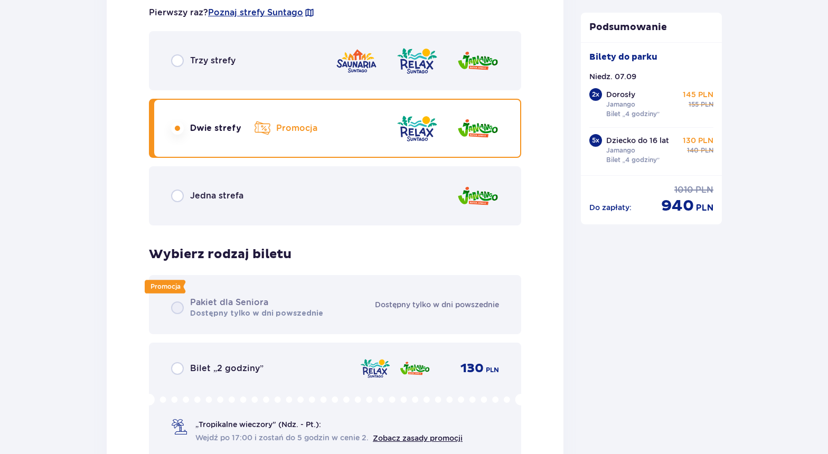
scroll to position [6046, 0]
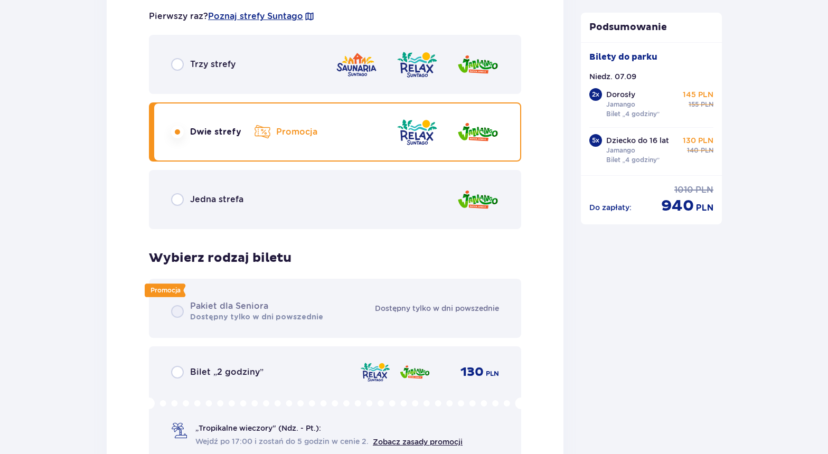
click at [236, 197] on p "Jedna strefa" at bounding box center [216, 200] width 53 height 12
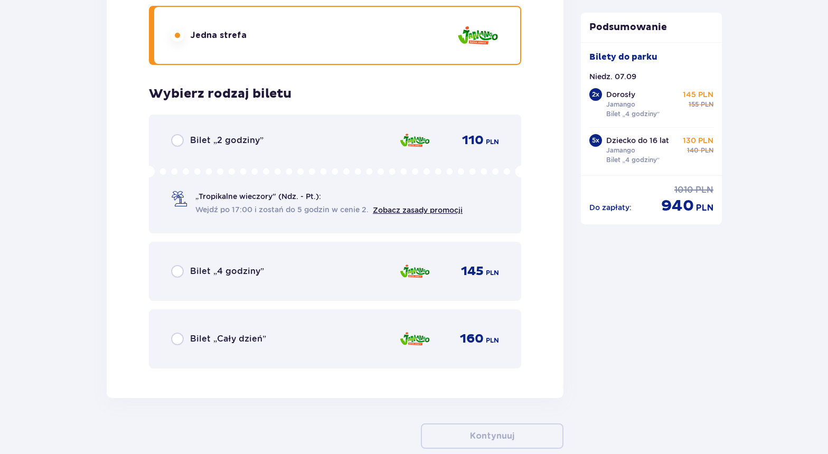
scroll to position [6212, 0]
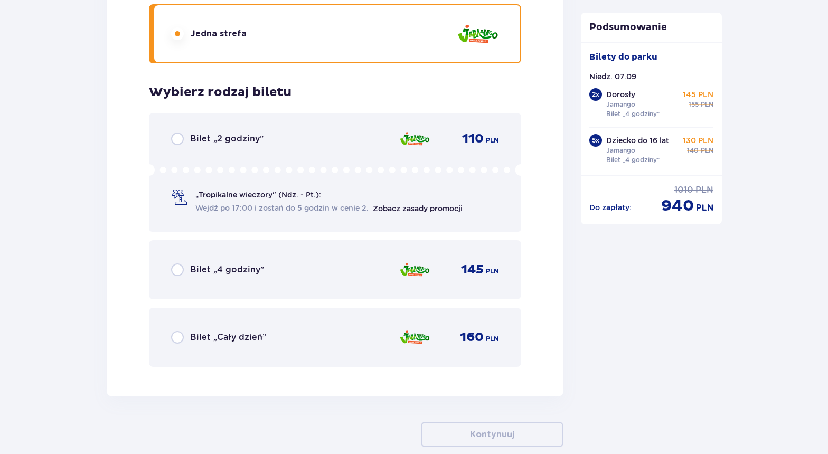
click at [228, 269] on p "Bilet „4 godziny”" at bounding box center [227, 270] width 74 height 12
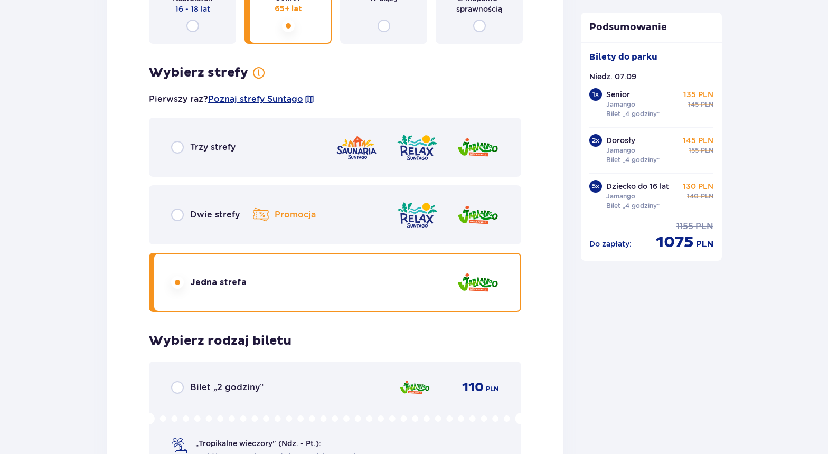
scroll to position [5963, 0]
click at [183, 215] on input "radio" at bounding box center [177, 215] width 13 height 13
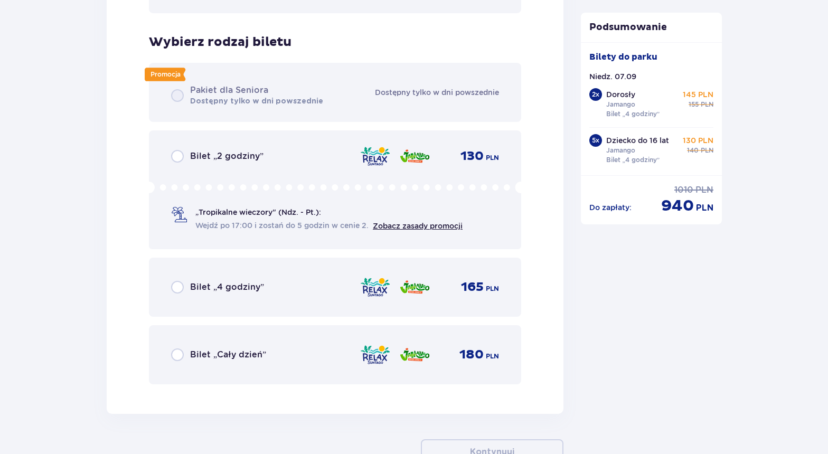
scroll to position [6267, 0]
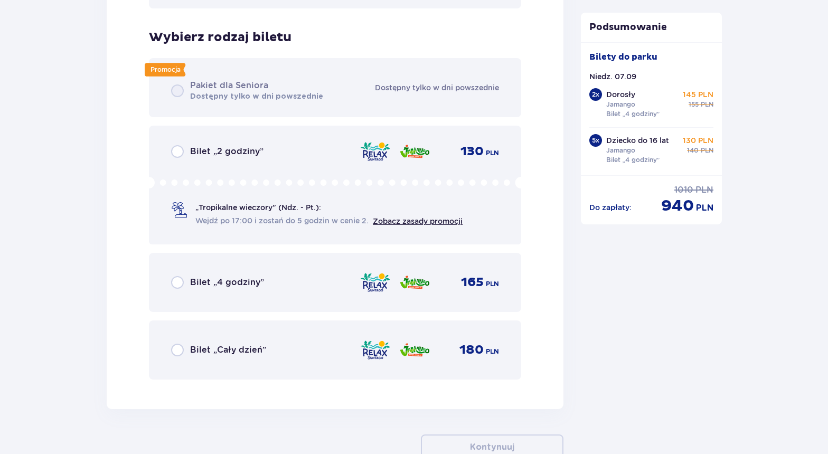
click at [179, 282] on input "radio" at bounding box center [177, 282] width 13 height 13
radio input "true"
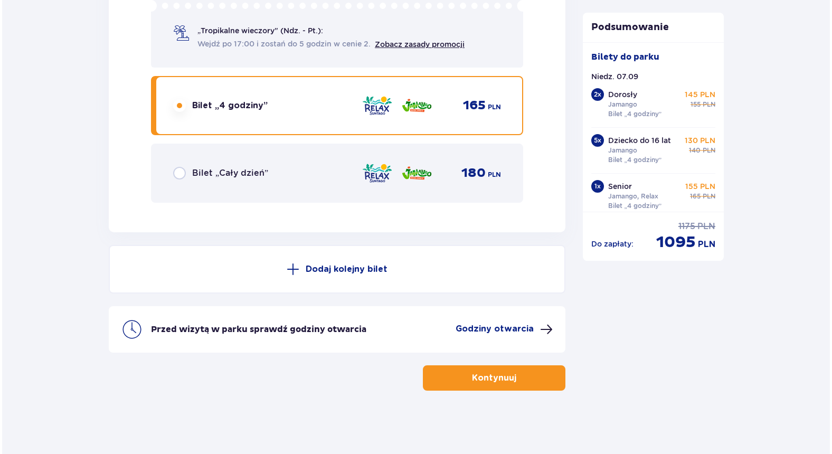
scroll to position [6443, 0]
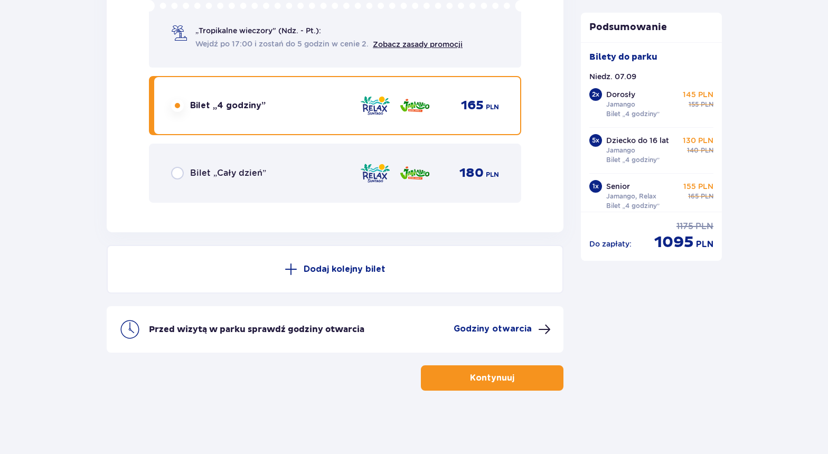
click at [506, 329] on p "Godziny otwarcia" at bounding box center [492, 329] width 78 height 12
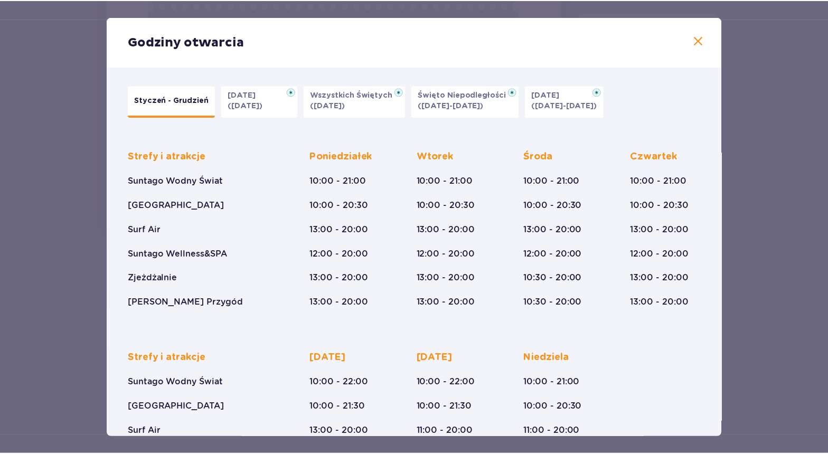
scroll to position [1, 0]
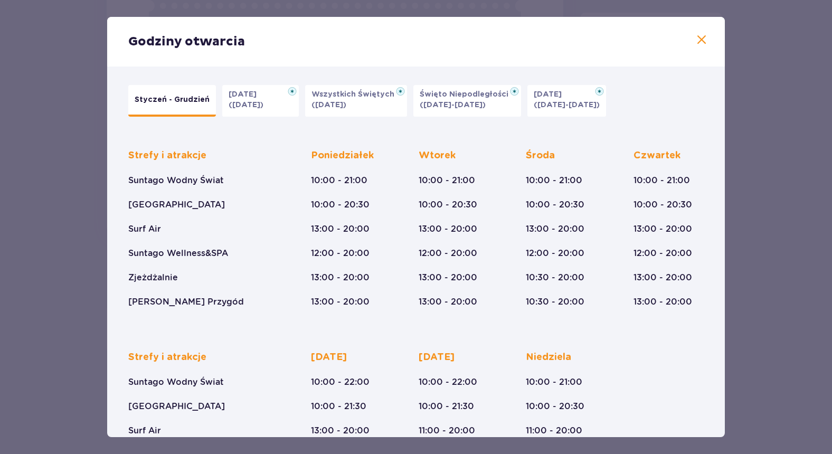
click at [701, 45] on span at bounding box center [701, 40] width 13 height 13
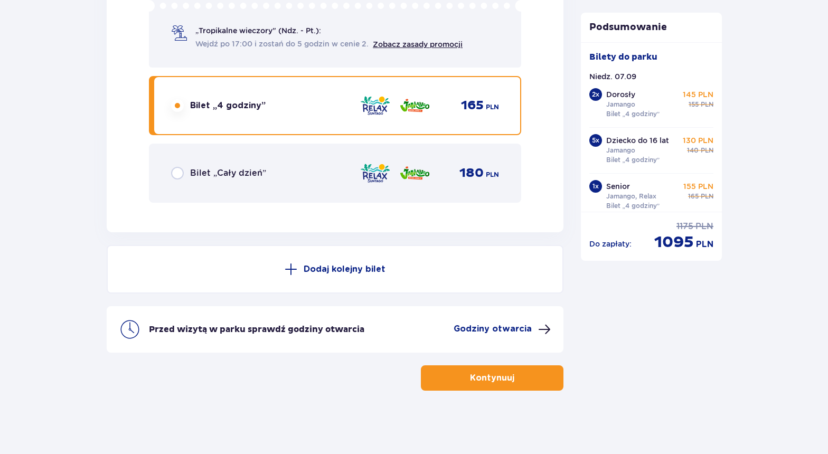
scroll to position [6443, 0]
click at [478, 377] on p "Kontynuuj" at bounding box center [492, 378] width 44 height 12
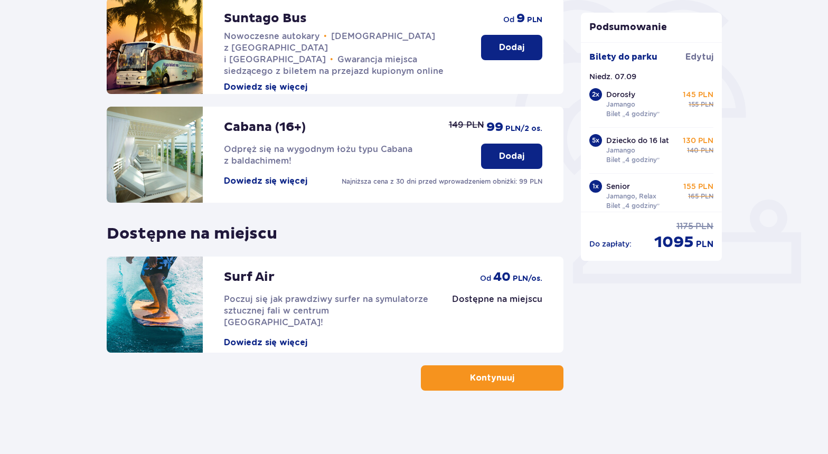
click at [478, 382] on p "Kontynuuj" at bounding box center [492, 378] width 44 height 12
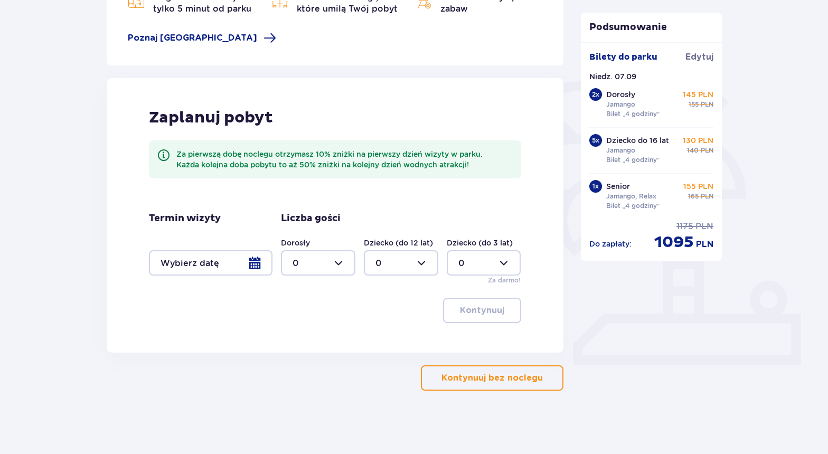
scroll to position [181, 0]
click at [210, 264] on div at bounding box center [211, 262] width 124 height 25
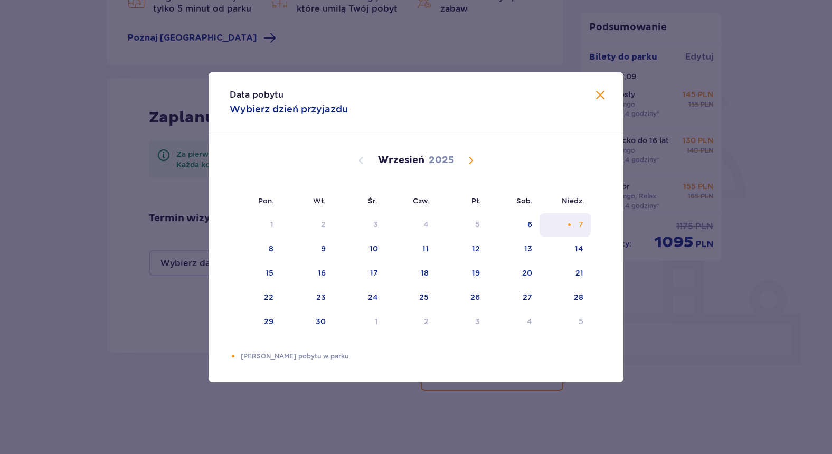
click at [581, 229] on div "7" at bounding box center [581, 224] width 5 height 11
click at [599, 97] on span at bounding box center [600, 95] width 13 height 13
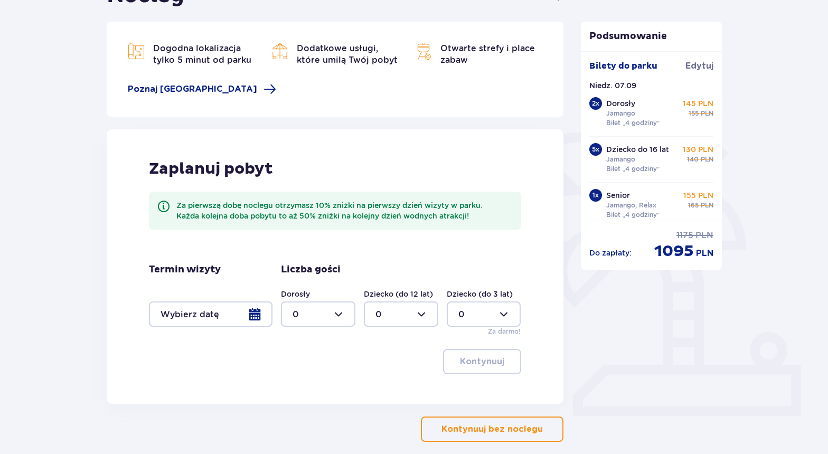
scroll to position [138, 0]
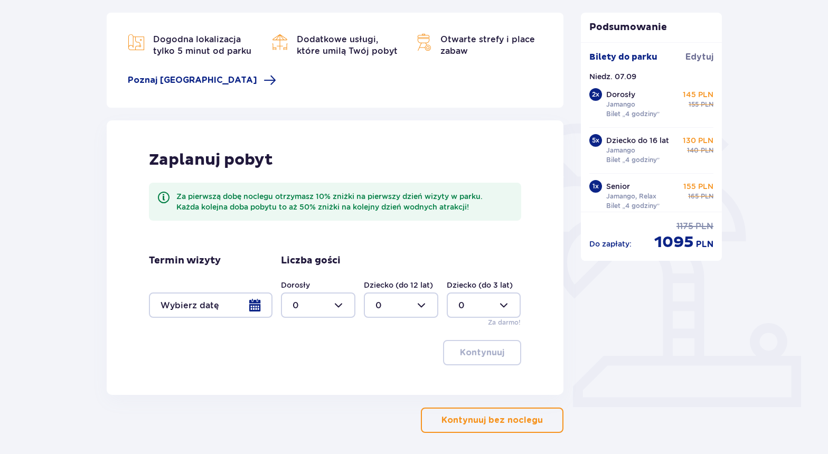
click at [471, 422] on p "Kontynuuj bez noclegu" at bounding box center [491, 420] width 101 height 12
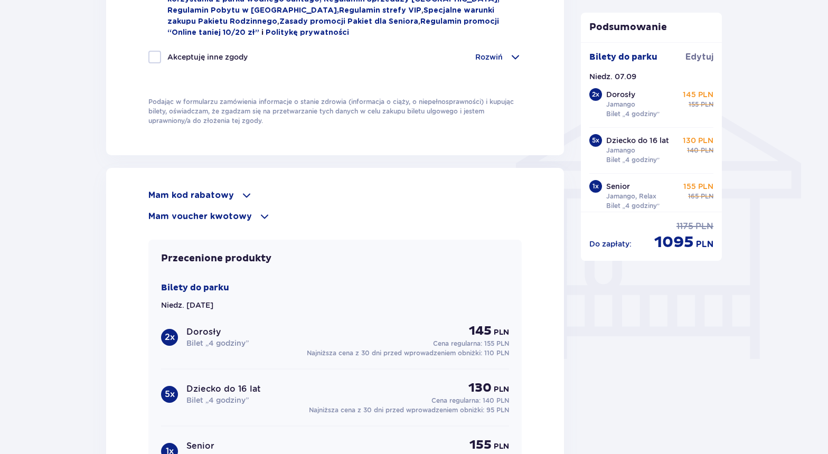
scroll to position [780, 0]
click at [226, 196] on p "Mam kod rabatowy" at bounding box center [191, 195] width 86 height 12
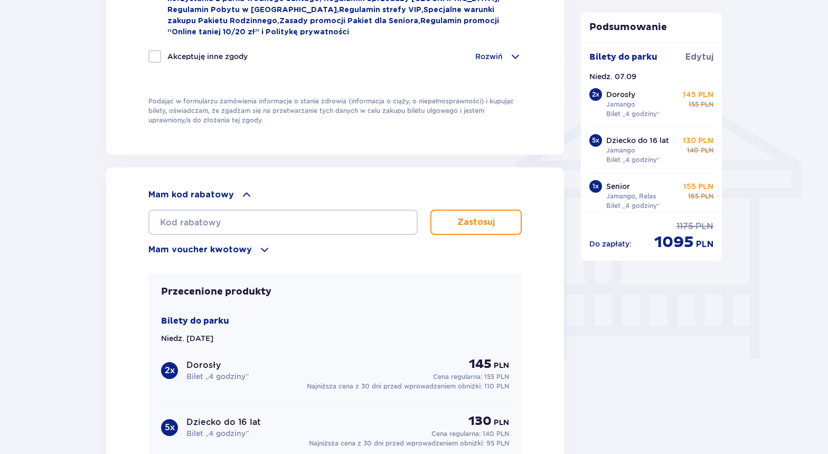
click at [223, 251] on p "Mam voucher kwotowy" at bounding box center [199, 250] width 103 height 12
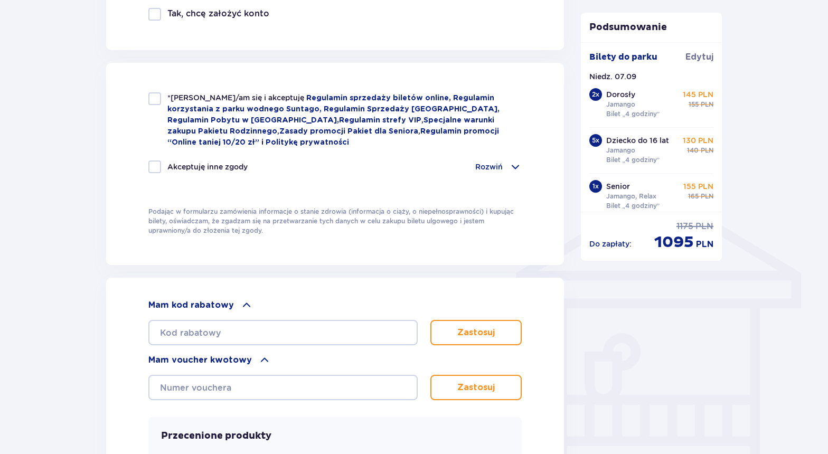
scroll to position [749, 0]
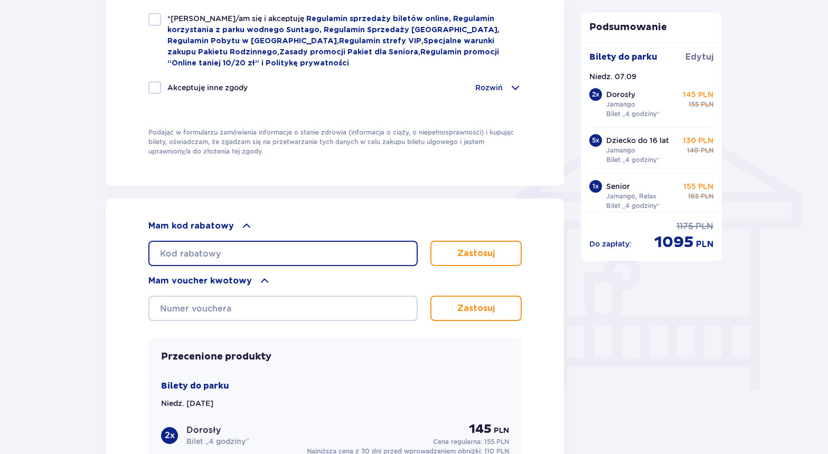
paste input "MORTALCIO20"
click at [454, 254] on button "Zastosuj" at bounding box center [475, 253] width 91 height 25
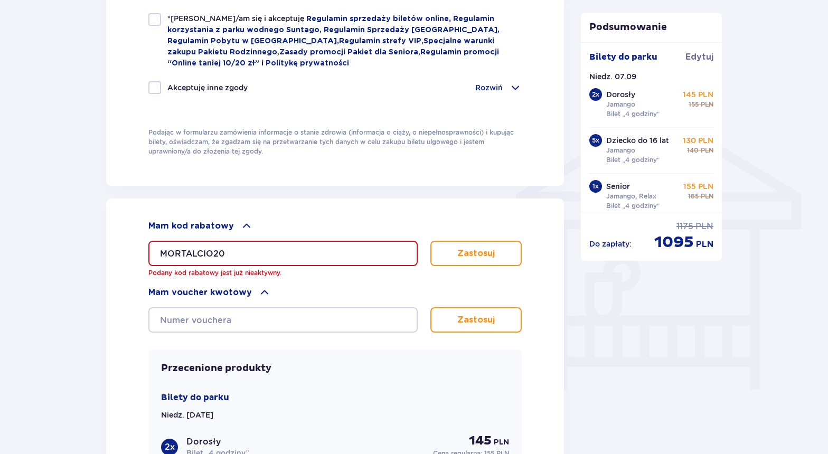
click at [226, 261] on input "MORTALCIO20" at bounding box center [282, 253] width 269 height 25
paste input "student3"
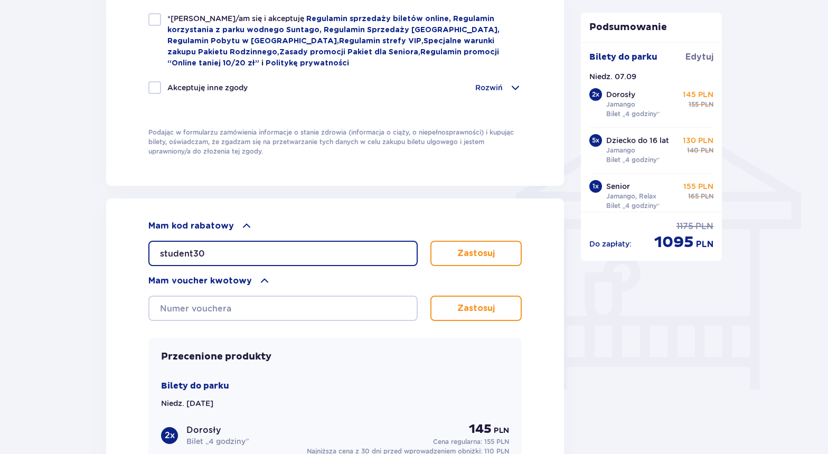
type input "student30"
click at [467, 255] on p "Zastosuj" at bounding box center [475, 254] width 37 height 12
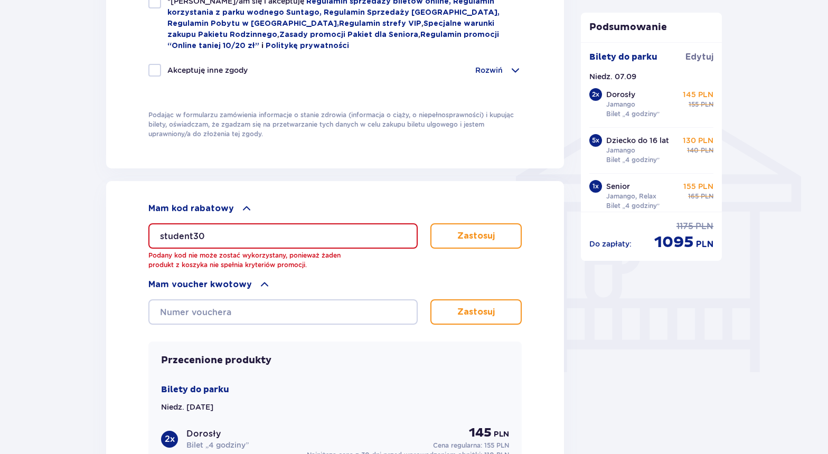
scroll to position [854, 0]
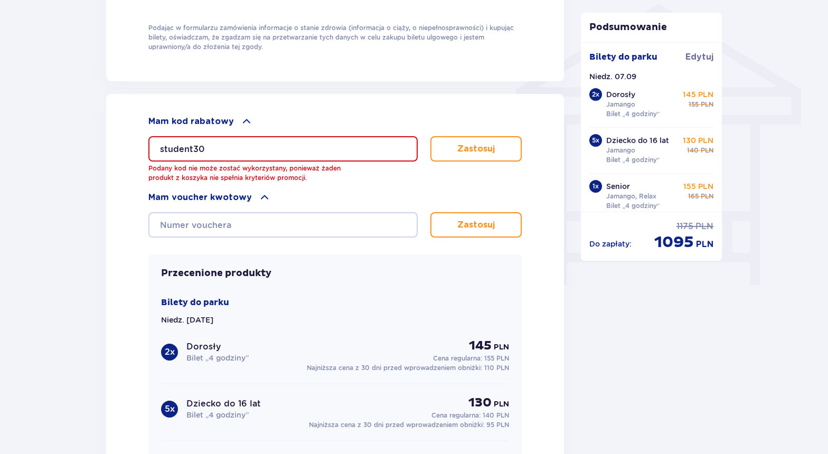
click at [200, 153] on input "student30" at bounding box center [282, 148] width 269 height 25
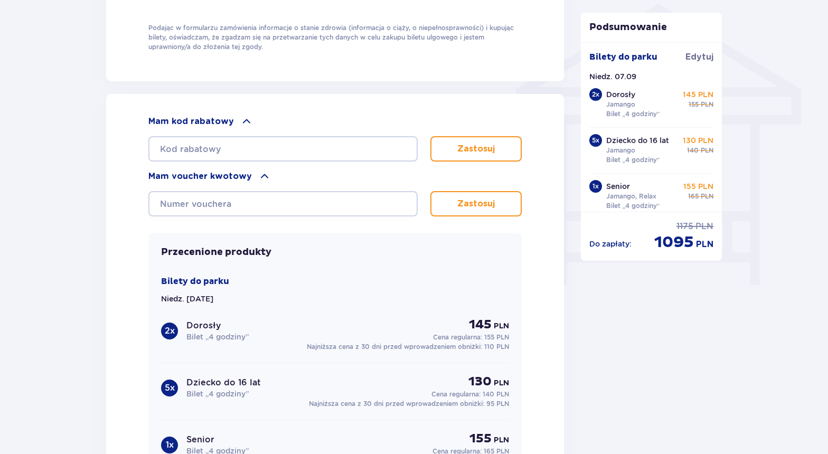
click at [135, 148] on div "Mam kod rabatowy Zastosuj Mam voucher kwotowy Zastosuj Przecenione produkty Bil…" at bounding box center [335, 353] width 458 height 518
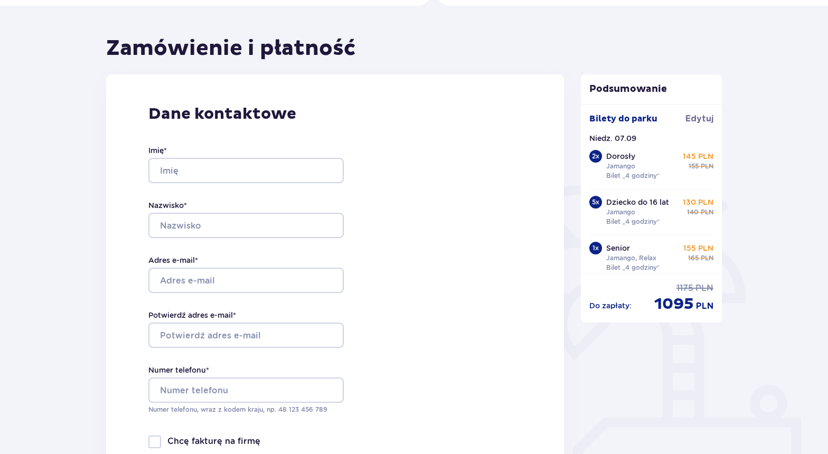
scroll to position [80, 0]
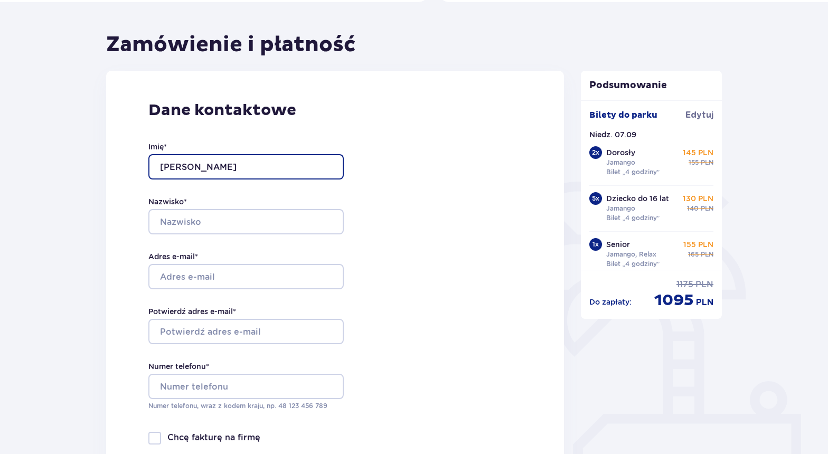
type input "Serhii"
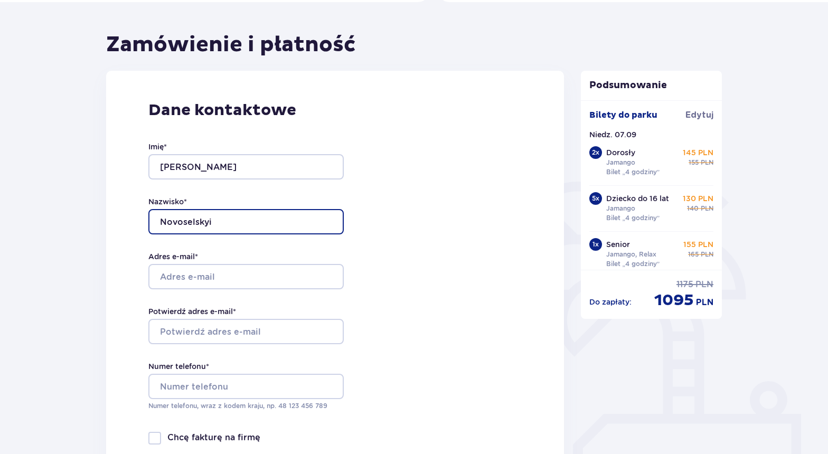
type input "Novoselskyi"
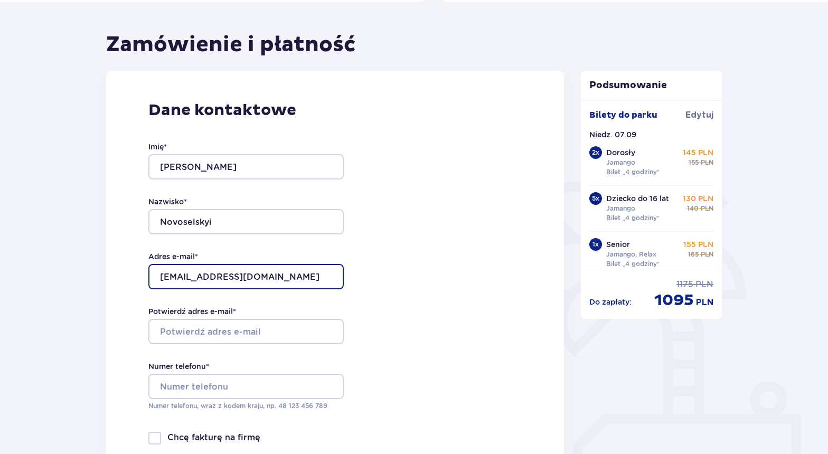
type input "novoselsky.s@gmail.com"
click at [221, 283] on input "novoselsky.s@gmail.com" at bounding box center [245, 276] width 195 height 25
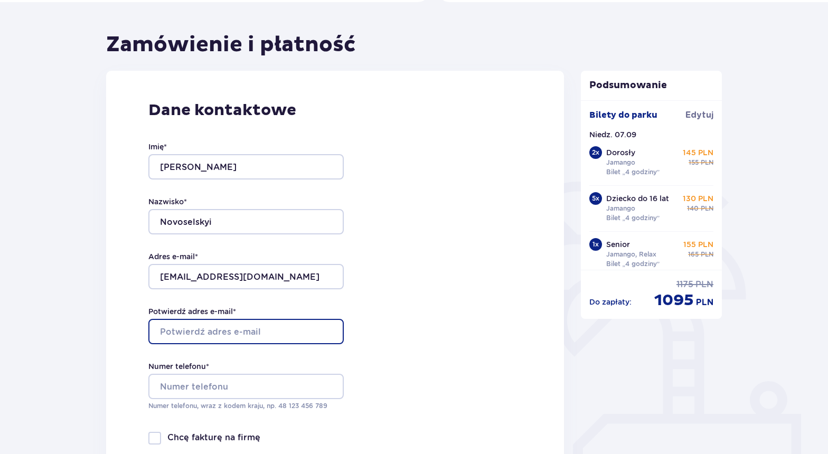
click at [201, 328] on input "Potwierdź adres e-mail *" at bounding box center [245, 331] width 195 height 25
paste input "novoselsky.s@gmail.com"
type input "novoselsky.s@gmail.com"
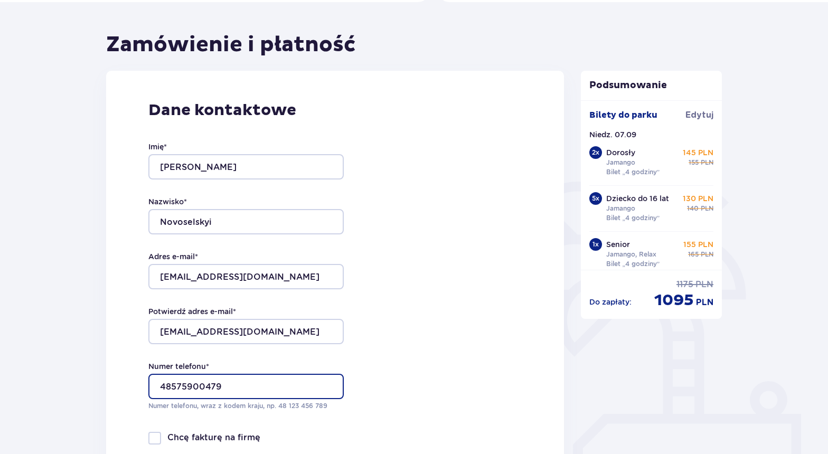
type input "48575900479"
click at [414, 401] on div "Dane kontaktowe Imię * Serhii Nazwisko * Novoselskyi Adres e-mail * novoselsky.…" at bounding box center [335, 292] width 458 height 443
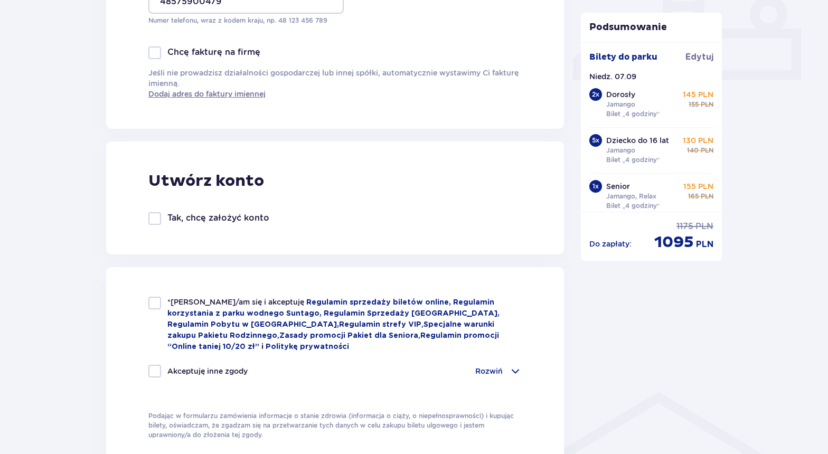
scroll to position [473, 0]
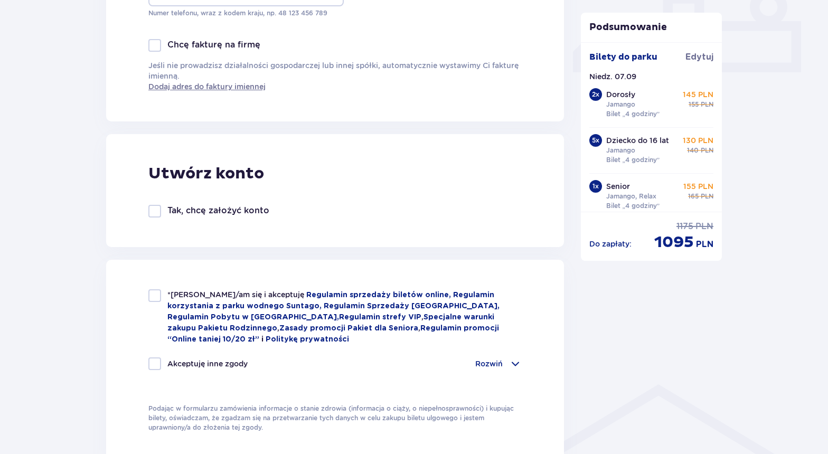
click at [183, 216] on p "Tak, chcę założyć konto" at bounding box center [218, 211] width 102 height 12
checkbox input "true"
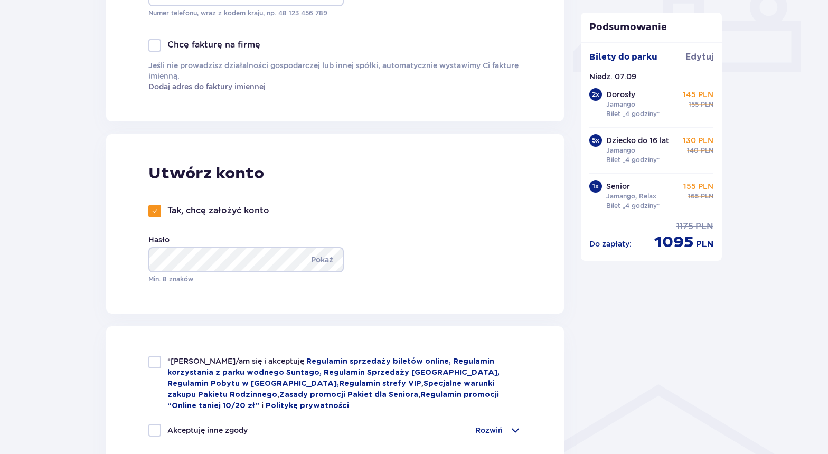
click at [329, 302] on div "Utwórz konto Tak, chcę założyć konto Hasło Pokaż Min. 8 znaków" at bounding box center [335, 223] width 458 height 179
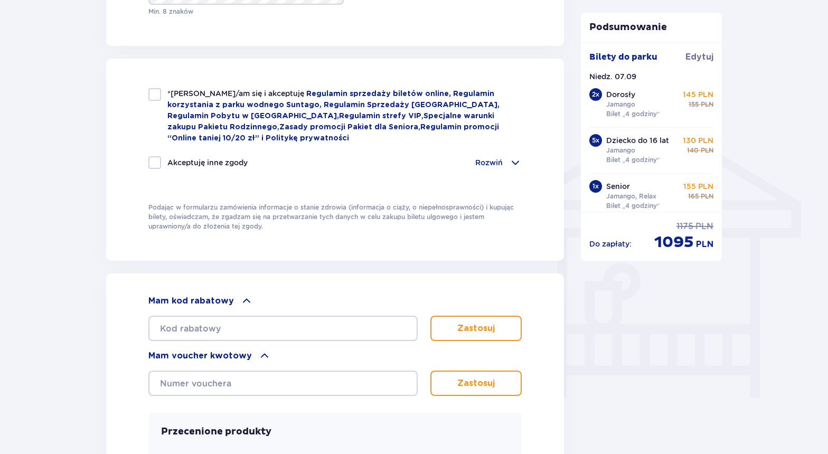
scroll to position [730, 0]
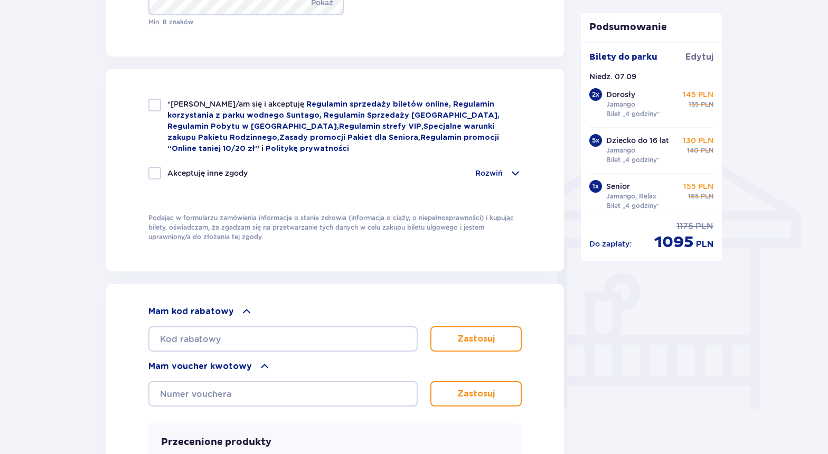
click at [153, 106] on div at bounding box center [154, 105] width 13 height 13
checkbox input "true"
click at [157, 177] on div at bounding box center [154, 173] width 13 height 13
checkbox input "true"
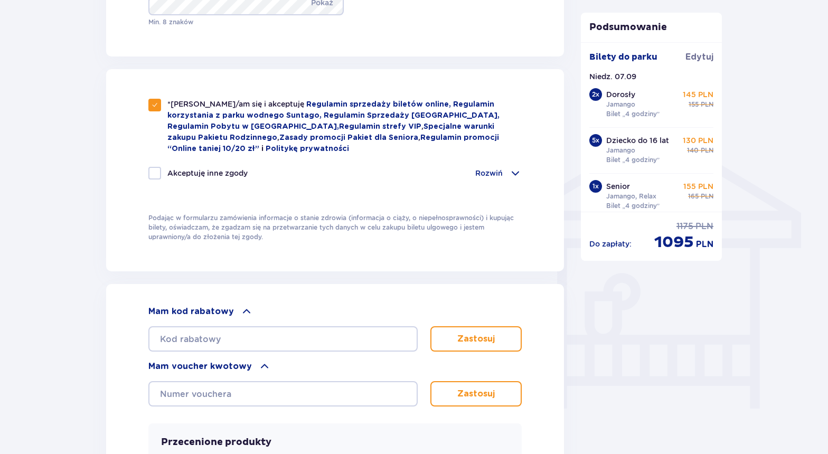
checkbox input "true"
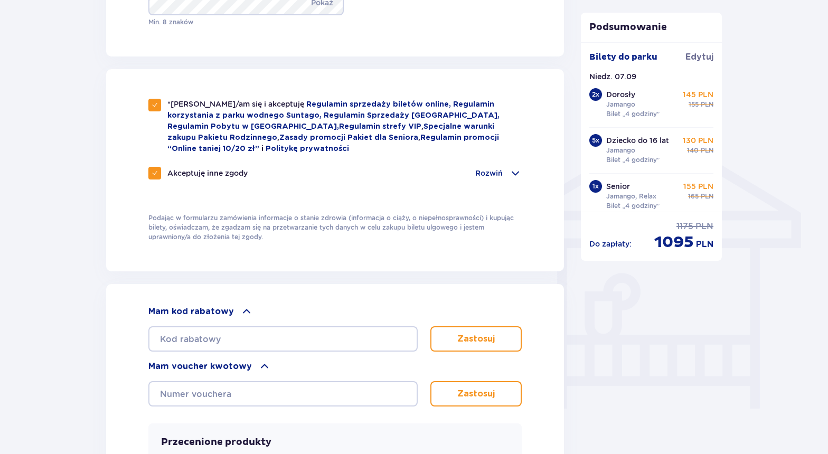
click at [503, 174] on div "Rozwiń" at bounding box center [498, 173] width 46 height 13
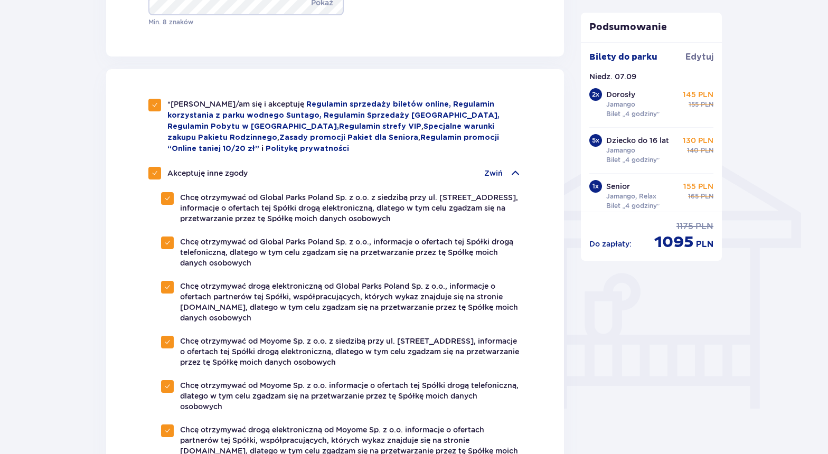
click at [508, 171] on div "Zwiń" at bounding box center [502, 173] width 37 height 13
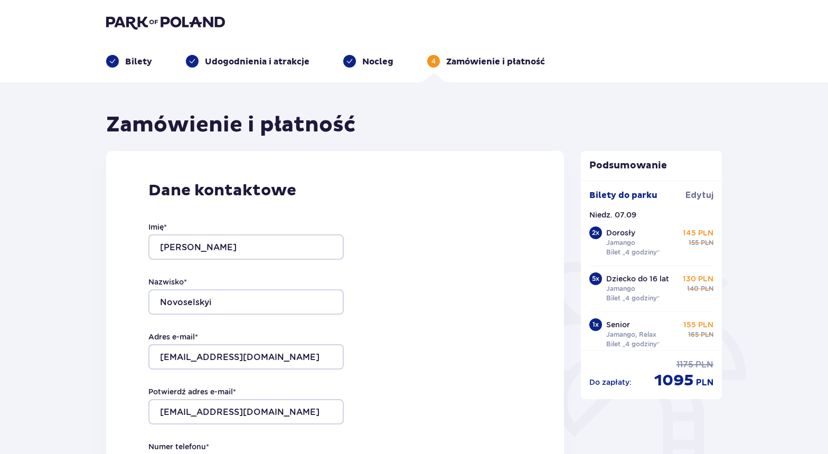
scroll to position [0, 0]
click at [696, 200] on span "Edytuj" at bounding box center [699, 196] width 28 height 12
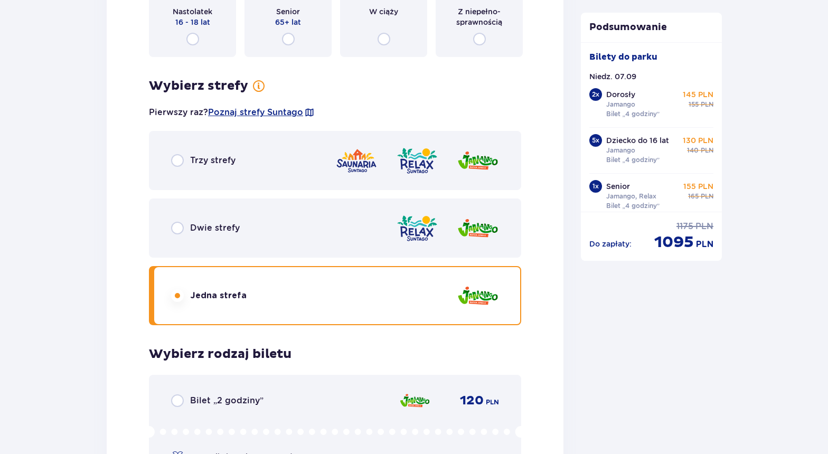
scroll to position [5112, 0]
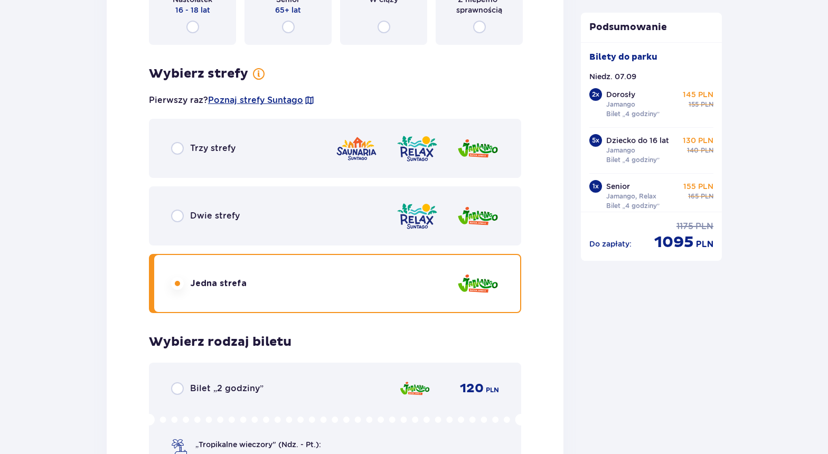
click at [177, 218] on input "radio" at bounding box center [177, 216] width 13 height 13
radio input "true"
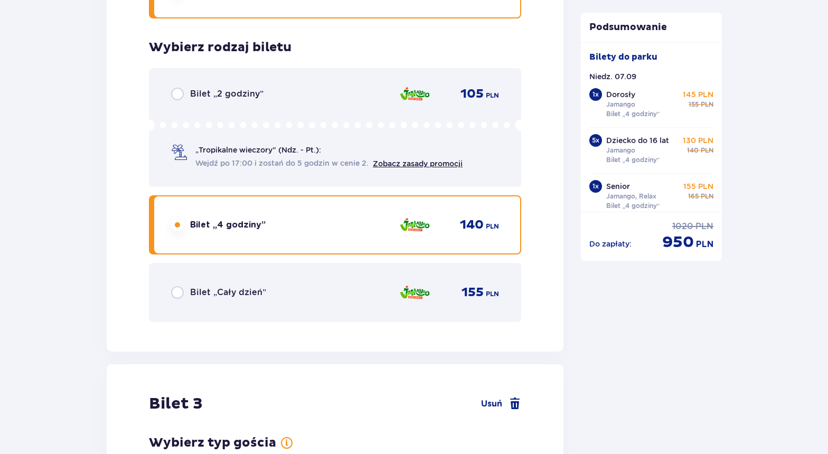
scroll to position [0, 0]
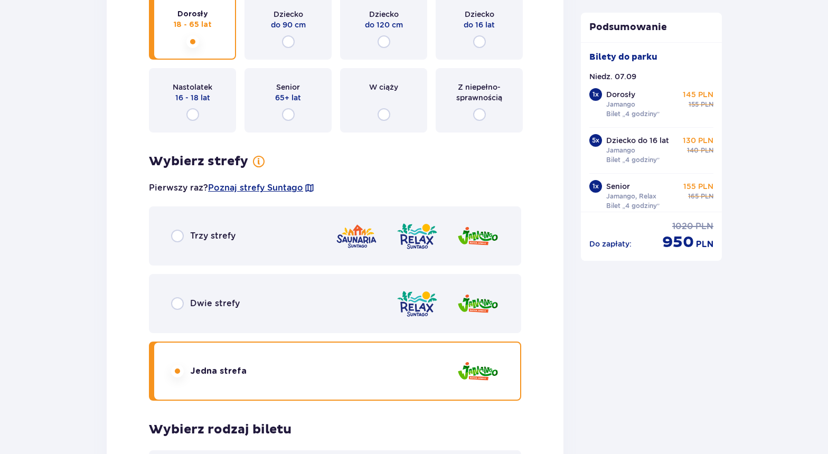
click at [179, 305] on input "radio" at bounding box center [177, 303] width 13 height 13
radio input "true"
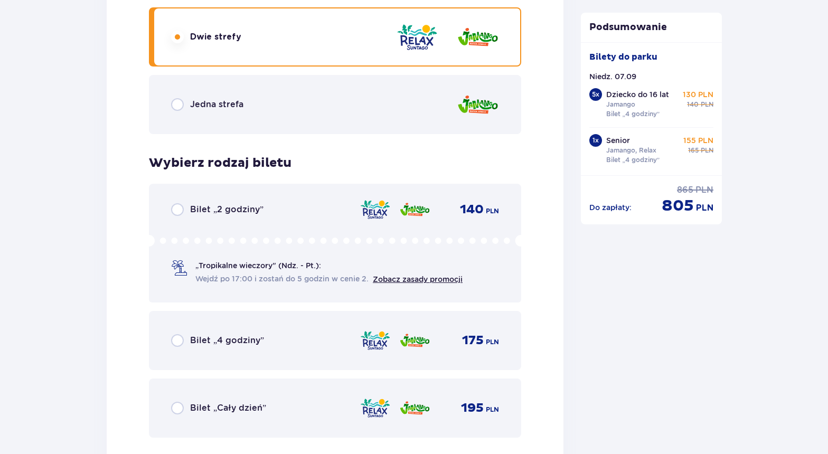
click at [177, 339] on input "radio" at bounding box center [177, 340] width 13 height 13
radio input "true"
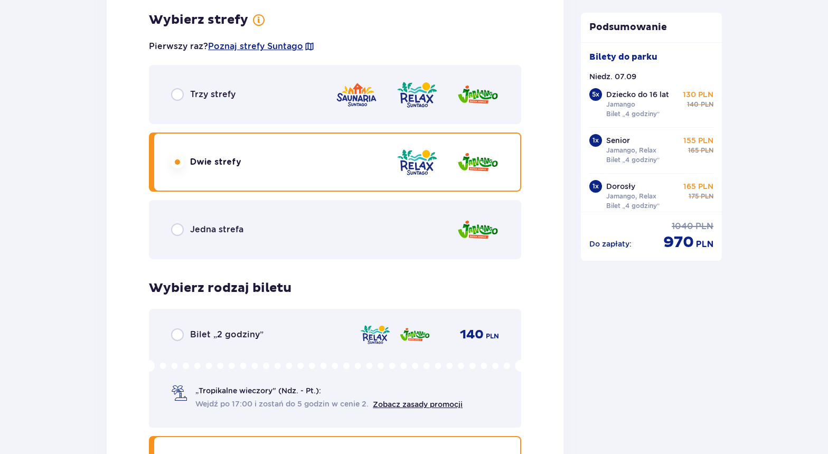
scroll to position [4315, 0]
click at [174, 227] on input "radio" at bounding box center [177, 229] width 13 height 13
radio input "true"
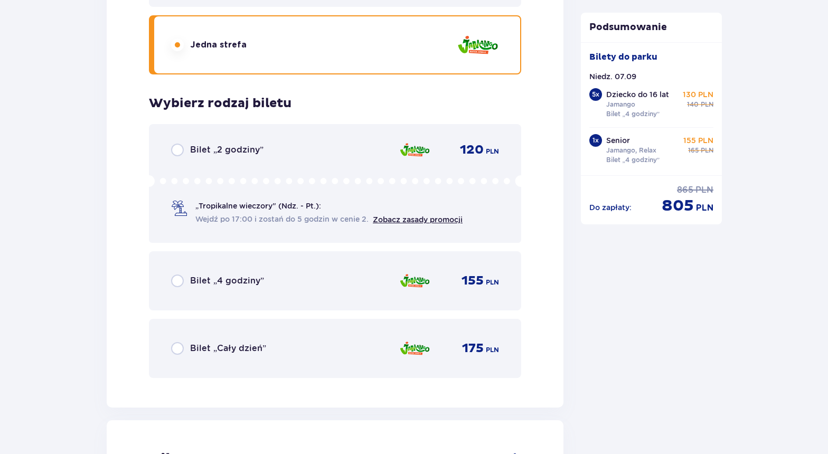
scroll to position [4500, 0]
click at [179, 280] on input "radio" at bounding box center [177, 280] width 13 height 13
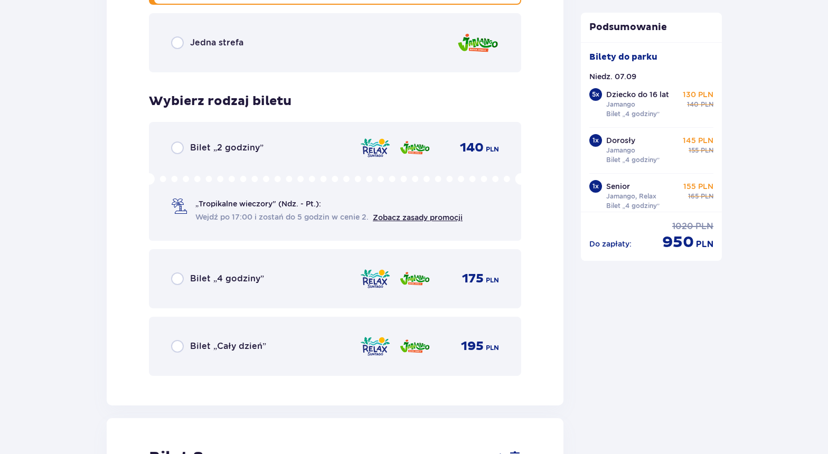
scroll to position [5362, 0]
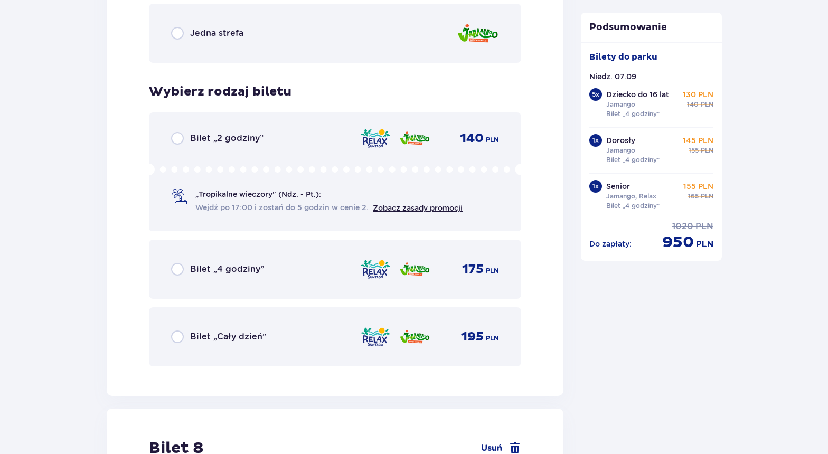
click at [213, 271] on p "Bilet „4 godziny”" at bounding box center [227, 269] width 74 height 12
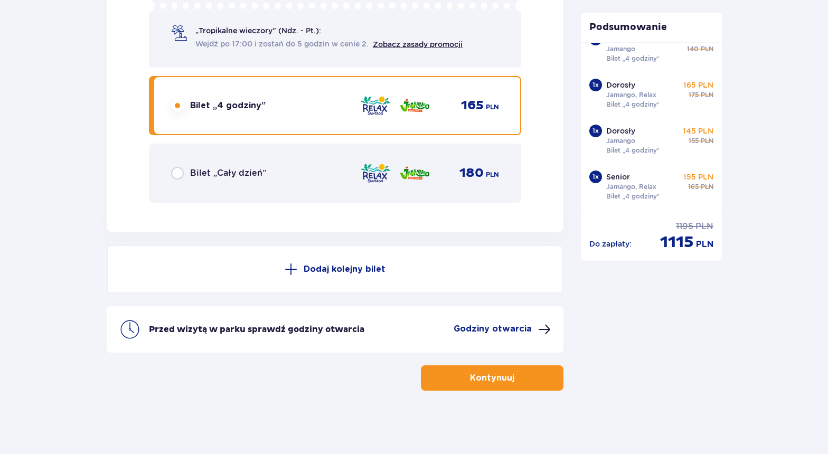
scroll to position [6443, 0]
click at [483, 375] on p "Kontynuuj" at bounding box center [492, 378] width 44 height 12
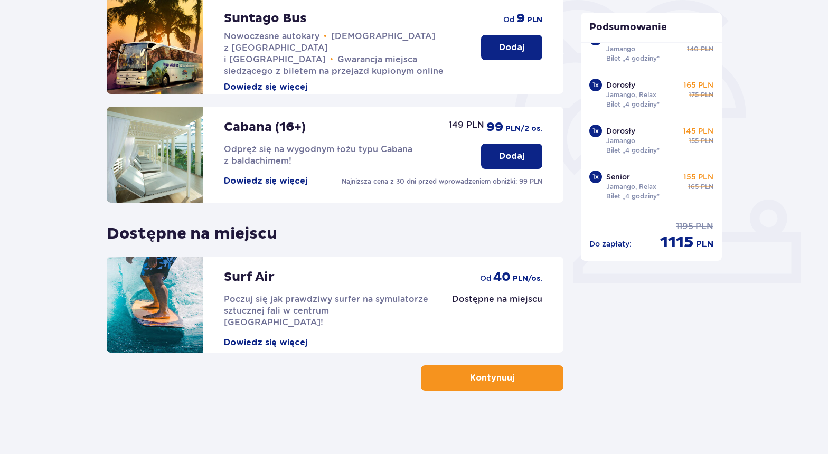
click at [478, 384] on button "Kontynuuj" at bounding box center [492, 377] width 143 height 25
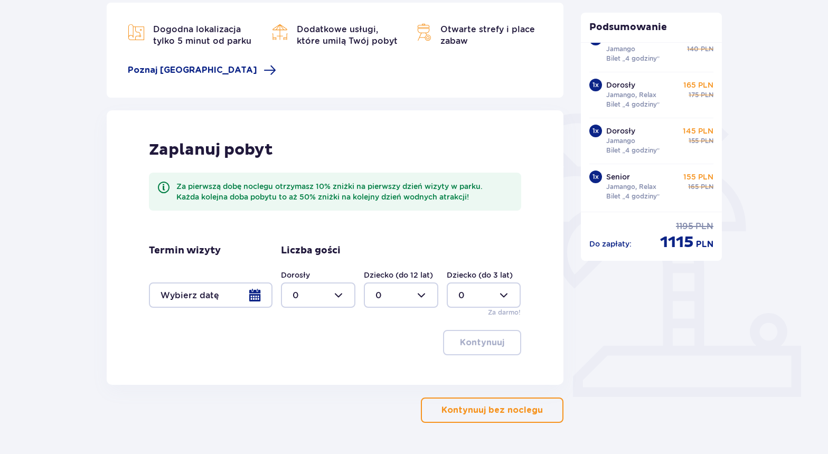
click at [471, 408] on p "Kontynuuj bez noclegu" at bounding box center [491, 410] width 101 height 12
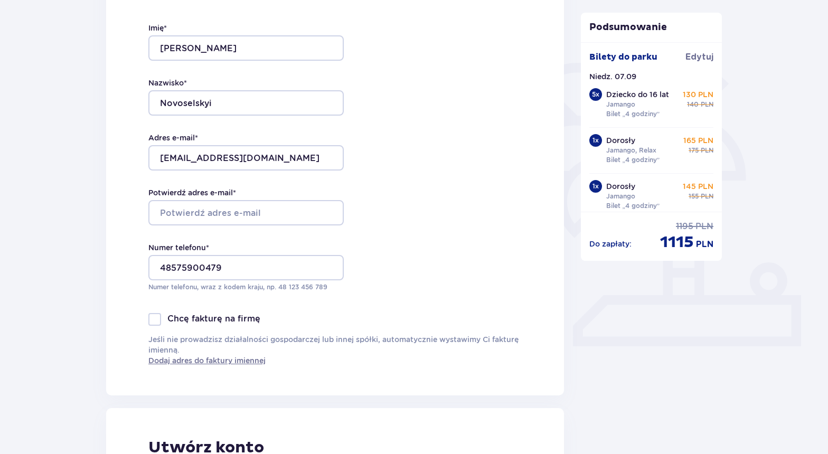
scroll to position [199, 0]
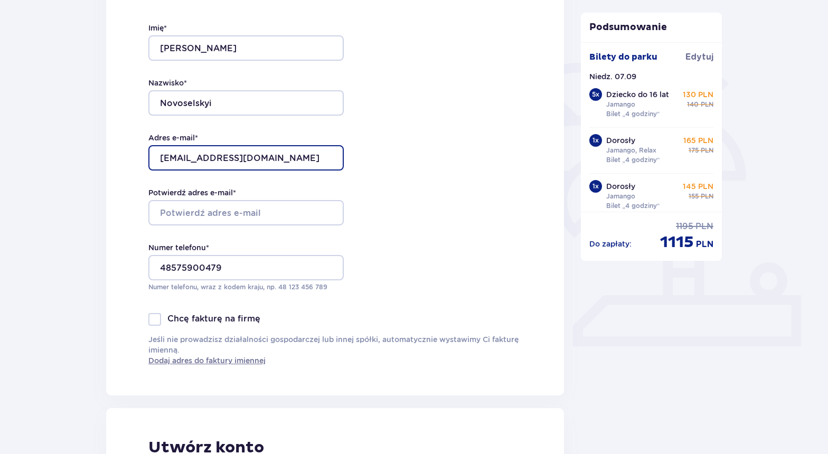
click at [216, 155] on input "novoselsky.s@gmail.com" at bounding box center [245, 157] width 195 height 25
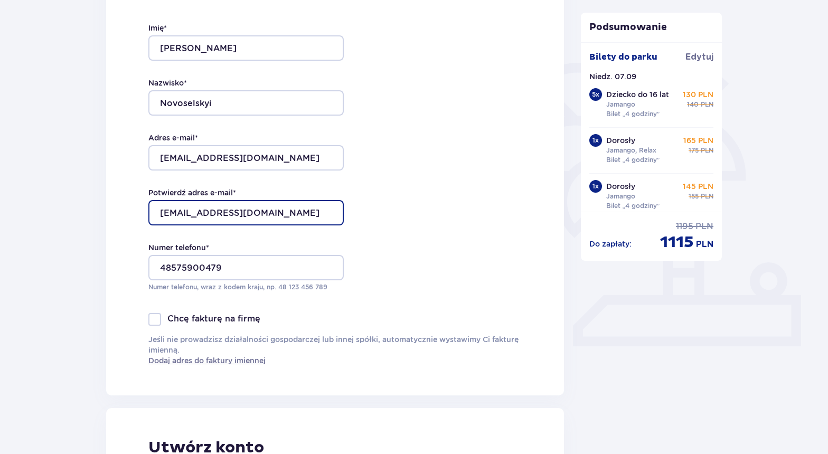
type input "novoselsky.s@gmail.com"
click at [386, 239] on div "Dane kontaktowe Imię * Serhii Nazwisko * Novoselskyi Adres e-mail * novoselsky.…" at bounding box center [335, 173] width 458 height 443
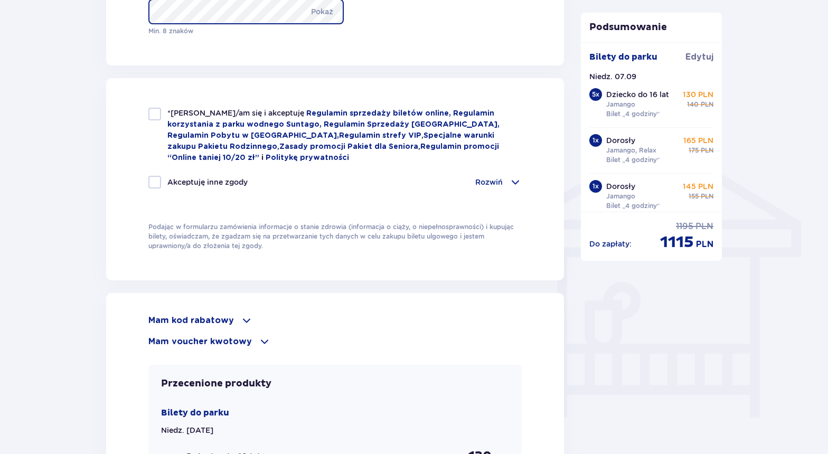
scroll to position [724, 0]
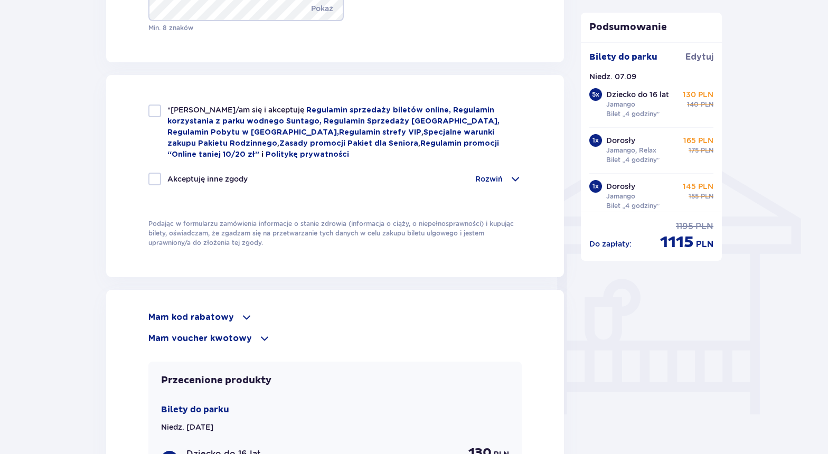
click at [154, 105] on div at bounding box center [154, 111] width 13 height 13
checkbox input "true"
click at [155, 179] on div at bounding box center [154, 179] width 13 height 13
checkbox input "true"
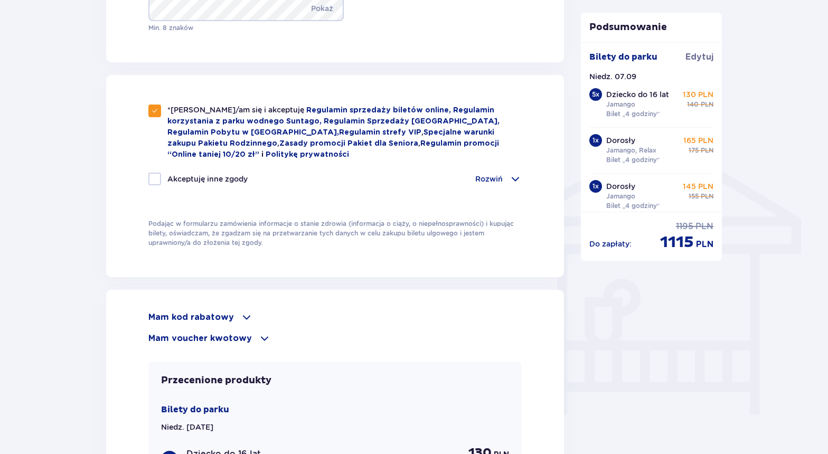
checkbox input "true"
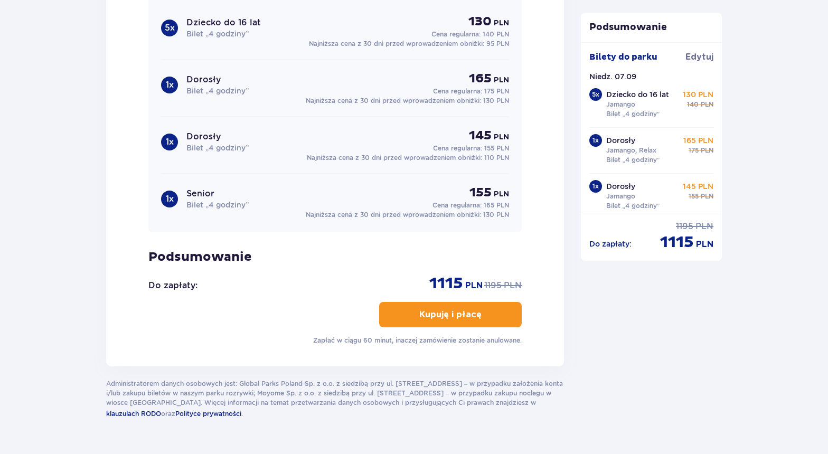
scroll to position [1170, 0]
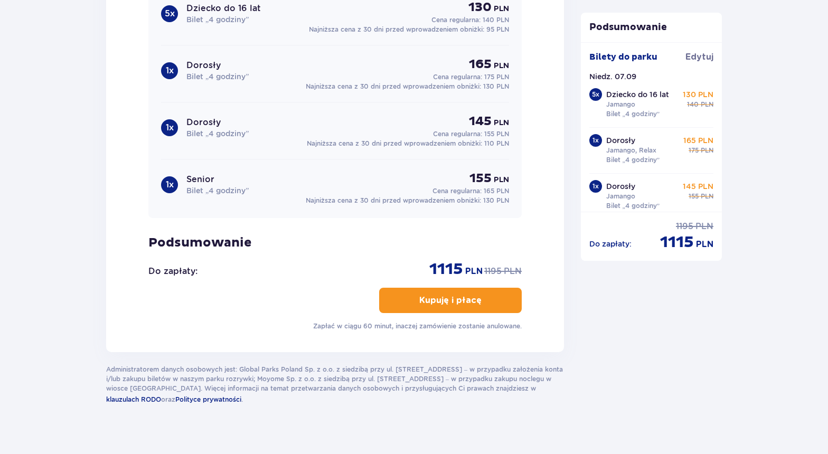
click at [438, 307] on button "Kupuję i płacę" at bounding box center [450, 300] width 143 height 25
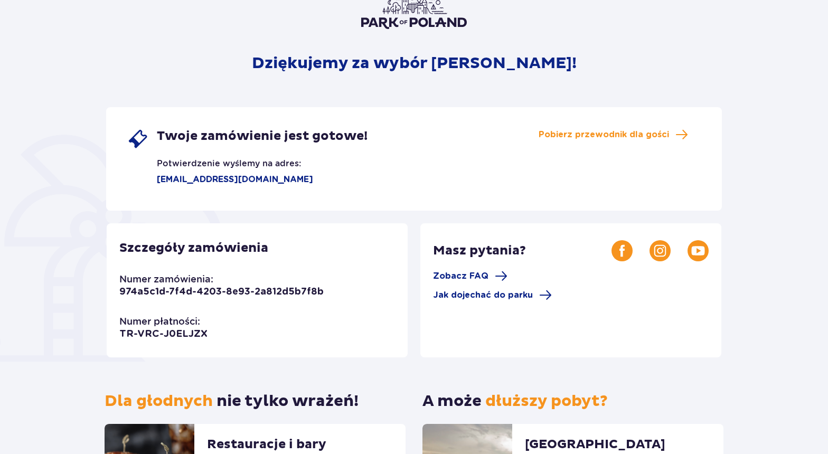
scroll to position [78, 0]
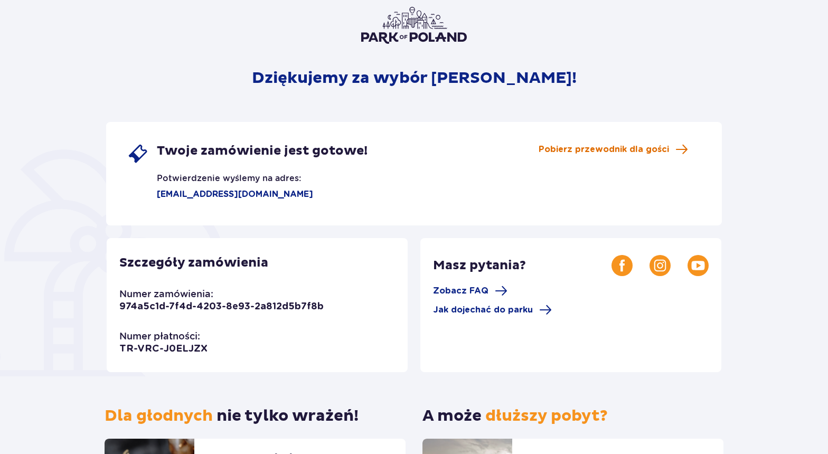
click at [591, 152] on span "Pobierz przewodnik dla gości" at bounding box center [603, 150] width 130 height 12
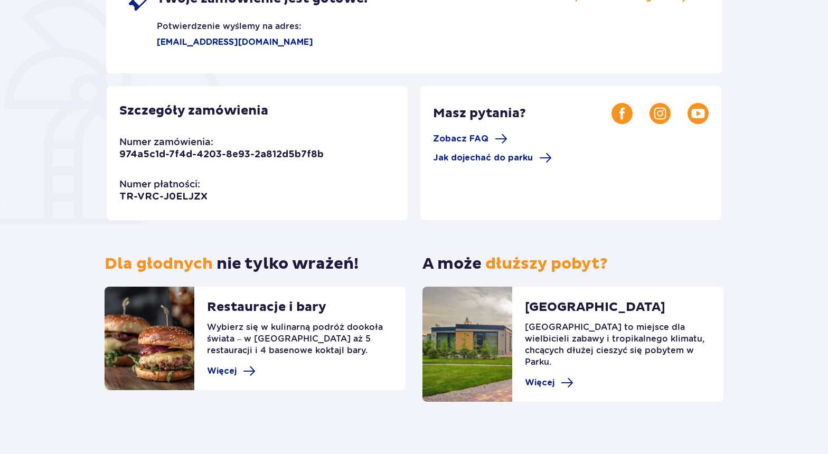
scroll to position [229, 0]
click at [466, 156] on span "Jak dojechać do parku" at bounding box center [483, 159] width 100 height 12
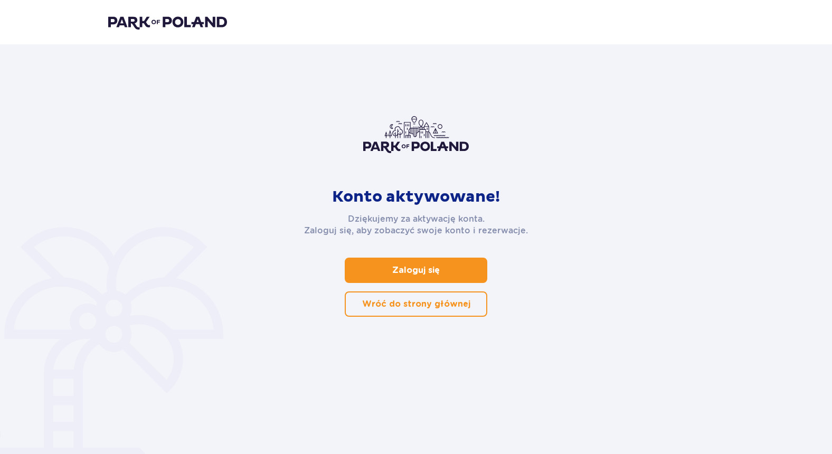
click at [421, 267] on p "Zaloguj się" at bounding box center [416, 270] width 48 height 12
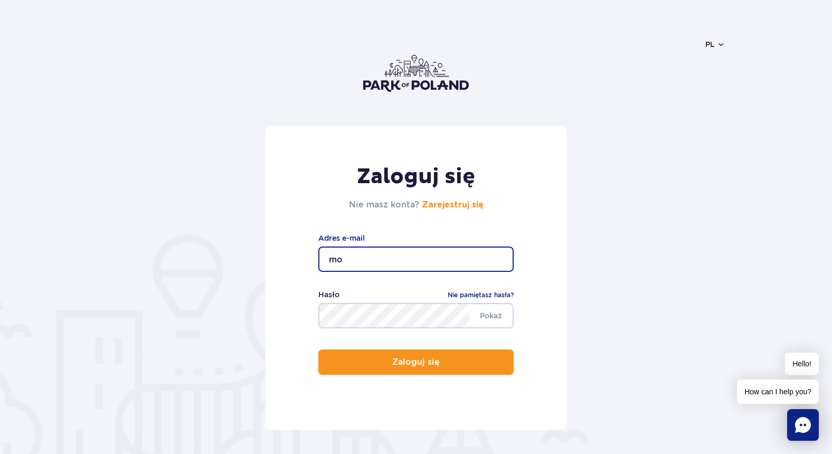
type input "m"
type input "novoselsky.s@gmail.com"
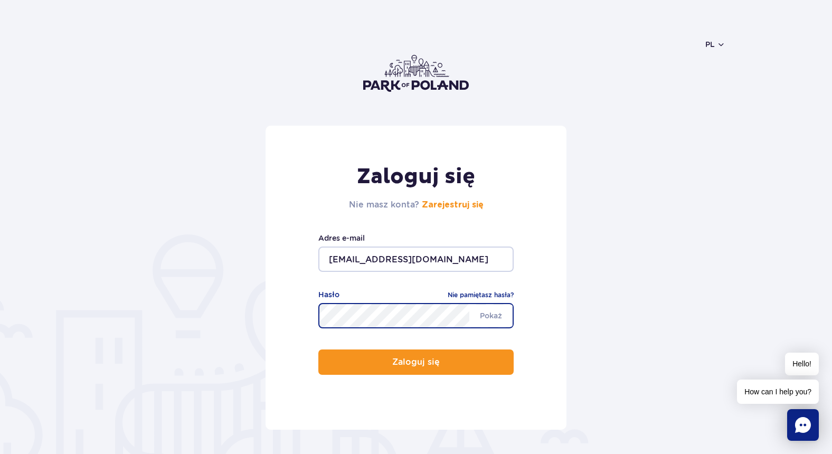
click at [416, 362] on button "Zaloguj się" at bounding box center [415, 361] width 195 height 25
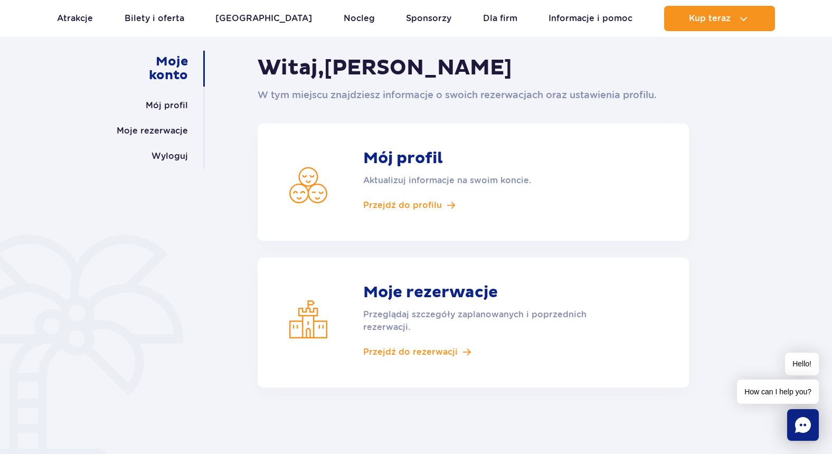
scroll to position [93, 0]
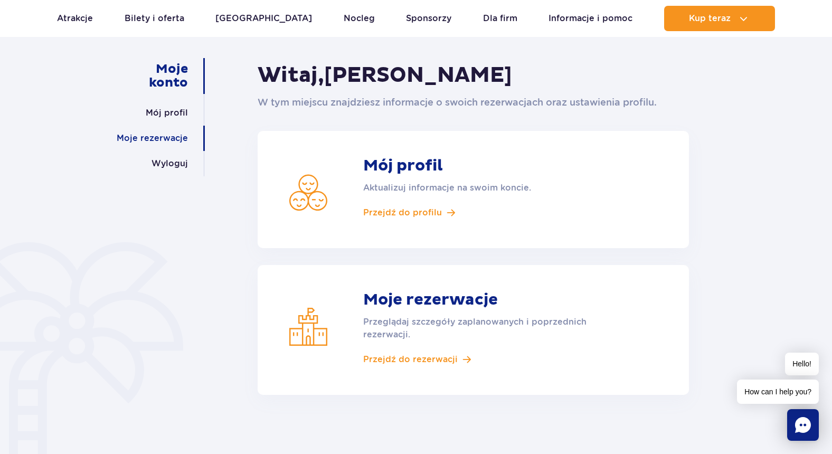
click at [175, 141] on link "Moje rezerwacje" at bounding box center [152, 138] width 71 height 25
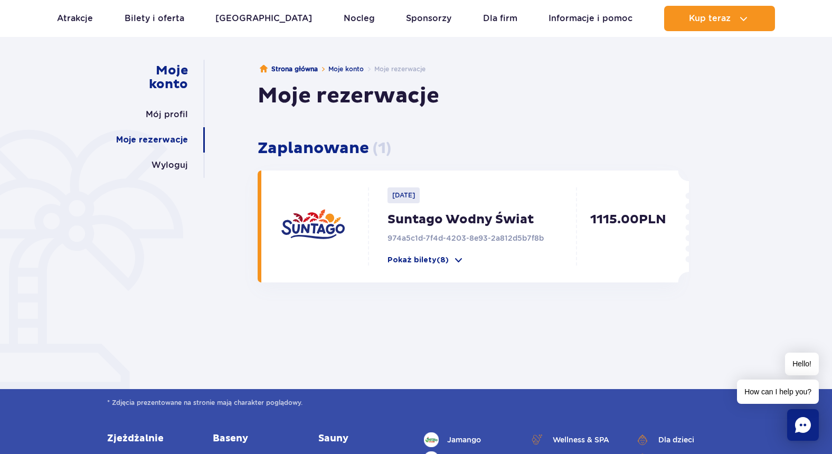
scroll to position [91, 0]
click at [410, 255] on p "Pokaż bilety (8)" at bounding box center [417, 260] width 61 height 11
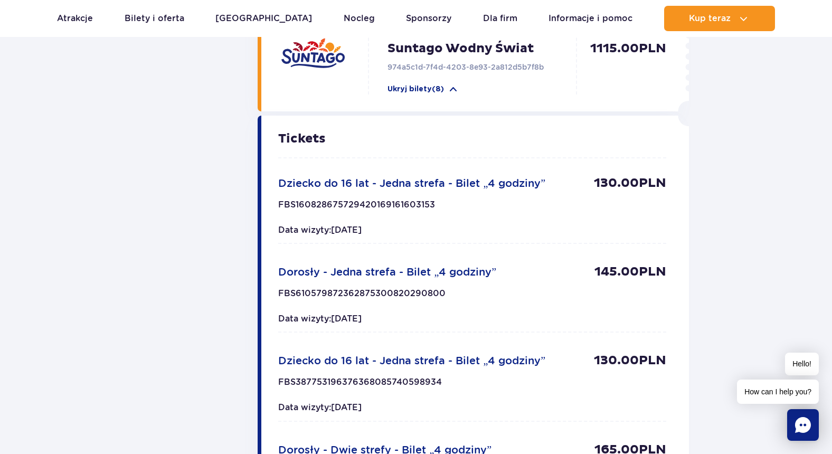
scroll to position [268, 0]
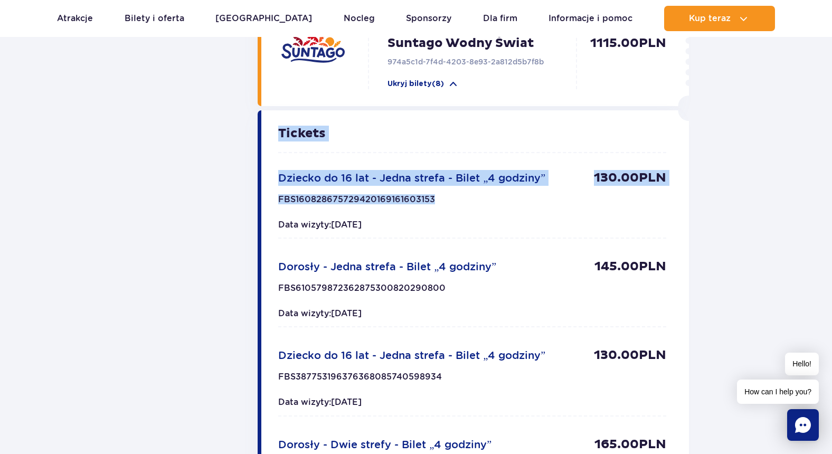
drag, startPoint x: 276, startPoint y: 130, endPoint x: 531, endPoint y: 207, distance: 266.4
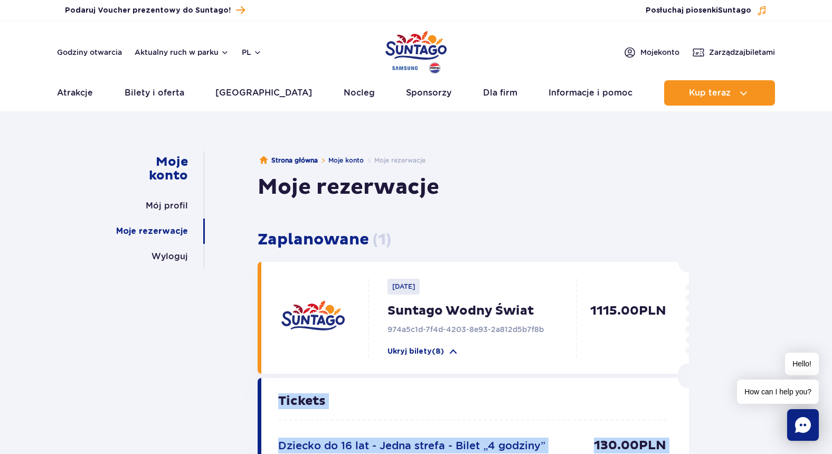
scroll to position [0, 0]
